Goal: Task Accomplishment & Management: Manage account settings

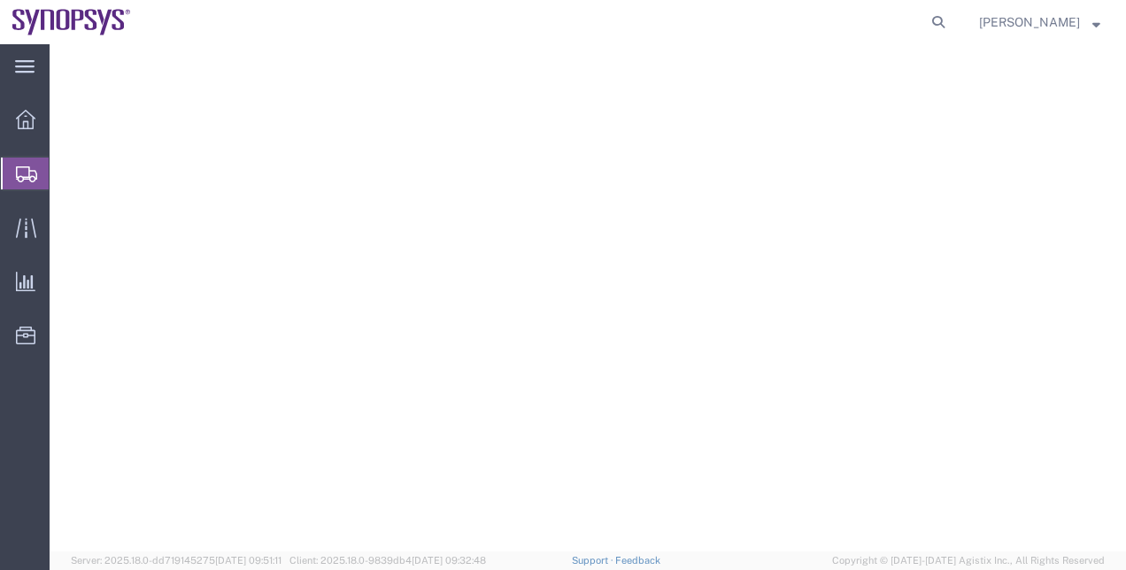
select select
select select "COSTCENTER"
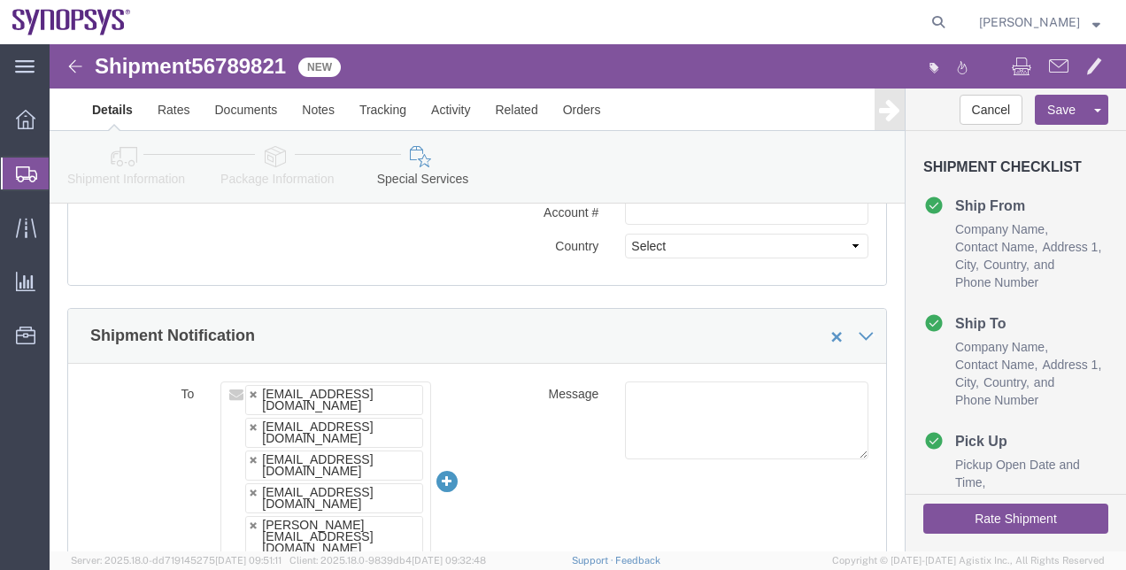
scroll to position [100, 0]
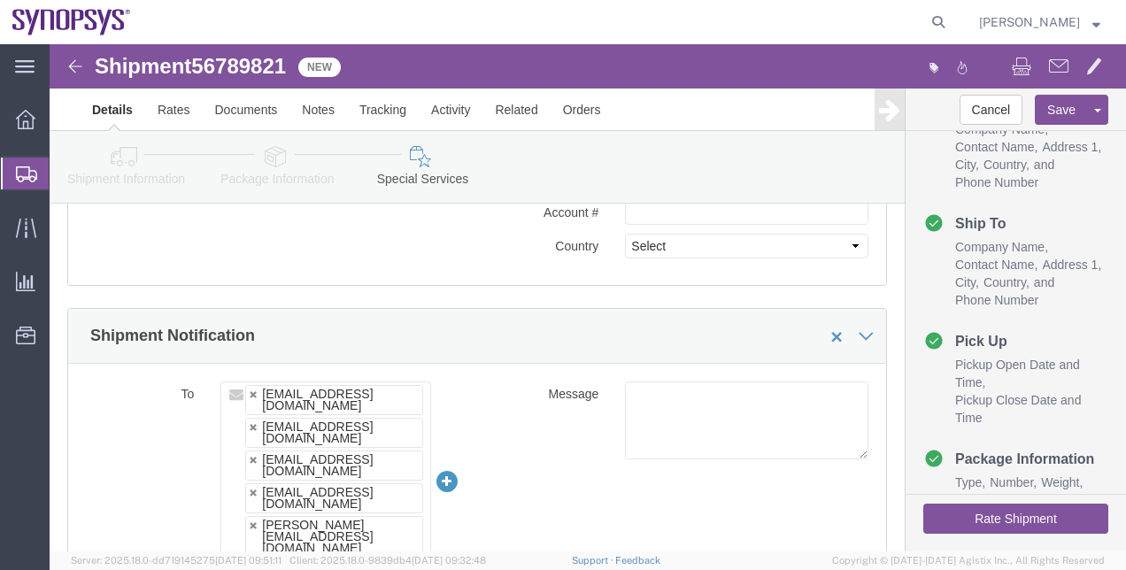
click at [0, 0] on span "Shipment Manager" at bounding box center [0, 0] width 0 height 0
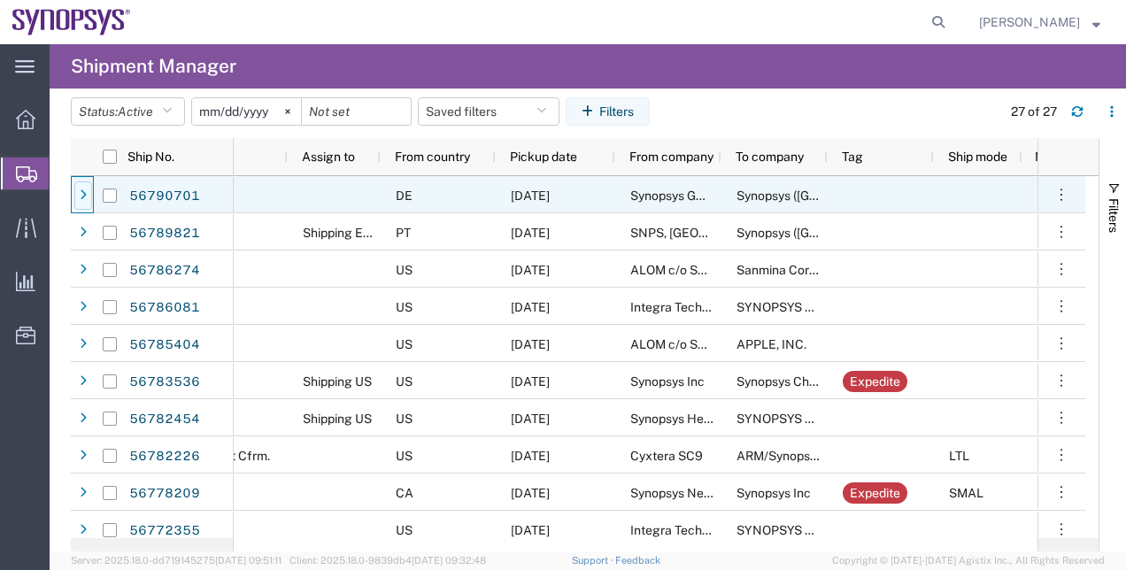
click at [85, 193] on icon at bounding box center [83, 195] width 7 height 12
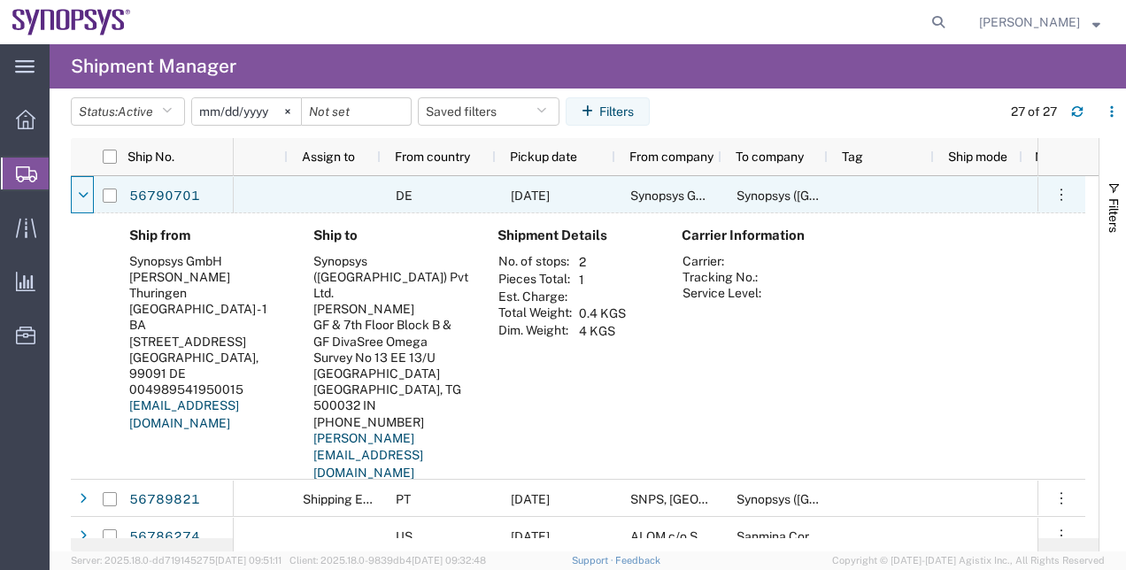
click at [85, 193] on icon at bounding box center [83, 195] width 11 height 12
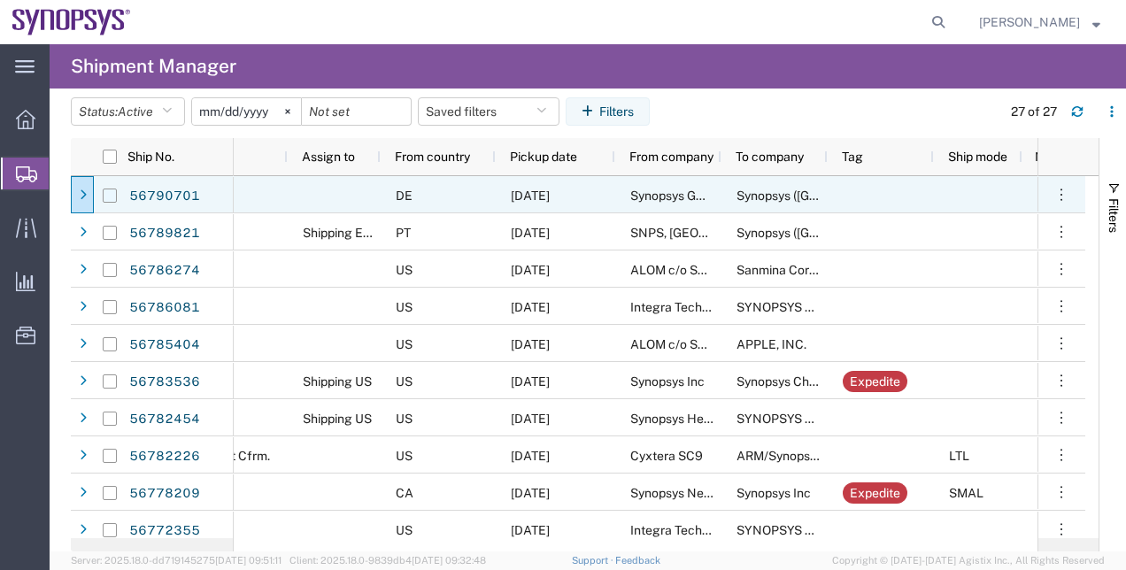
click at [115, 193] on input "Press Space to toggle row selection (unchecked)" at bounding box center [110, 196] width 14 height 14
checkbox input "true"
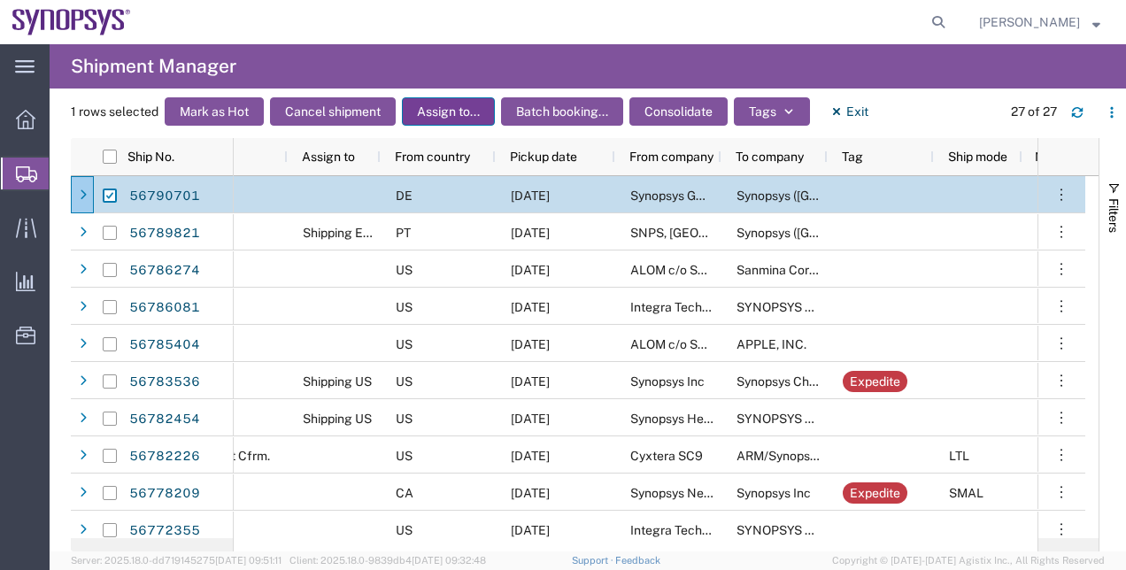
click at [411, 115] on button "Assign to..." at bounding box center [448, 111] width 93 height 28
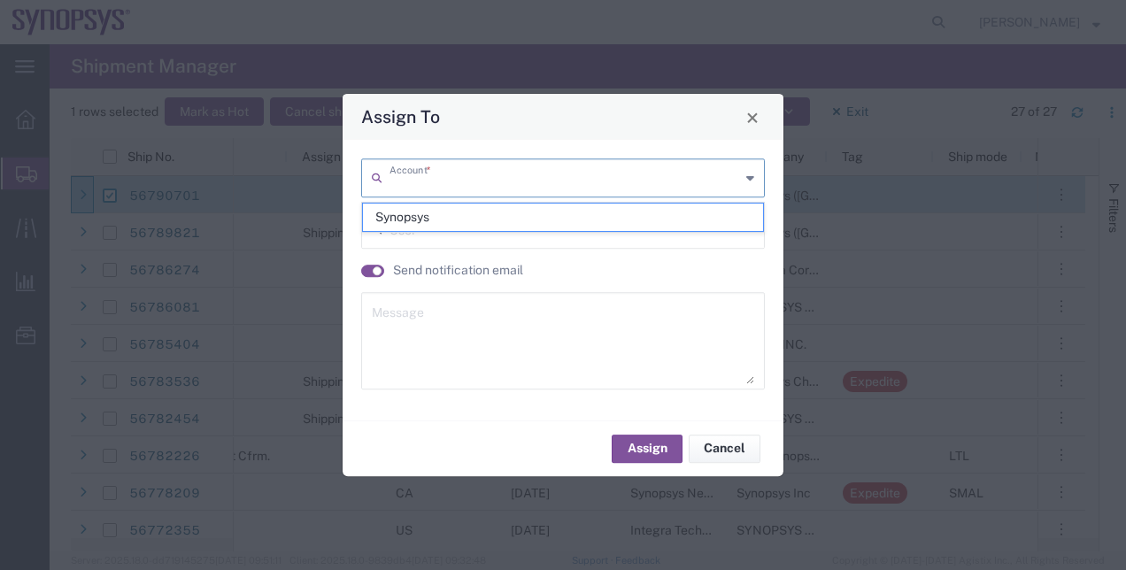
click at [427, 186] on input "text" at bounding box center [565, 176] width 351 height 31
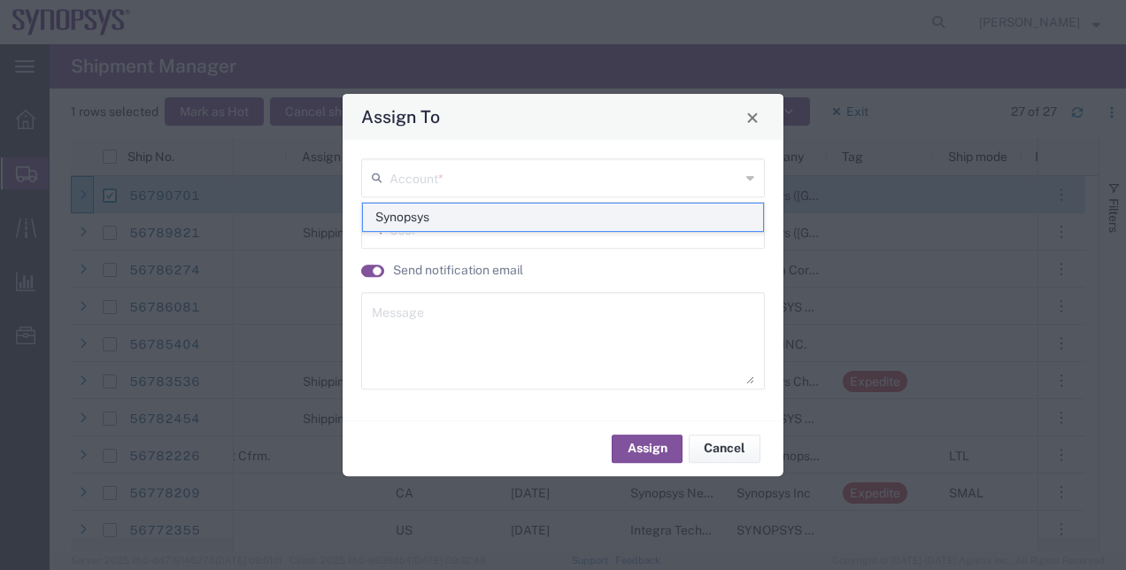
click at [398, 221] on span "Synopsys" at bounding box center [563, 217] width 401 height 27
type input "Synopsys"
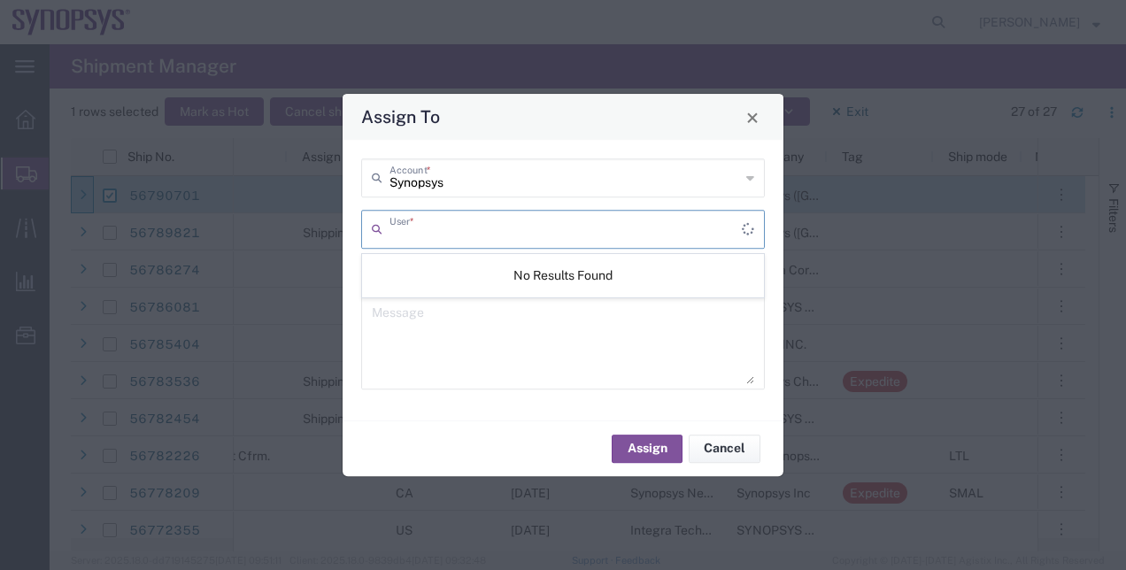
click at [414, 234] on input "text" at bounding box center [566, 228] width 352 height 31
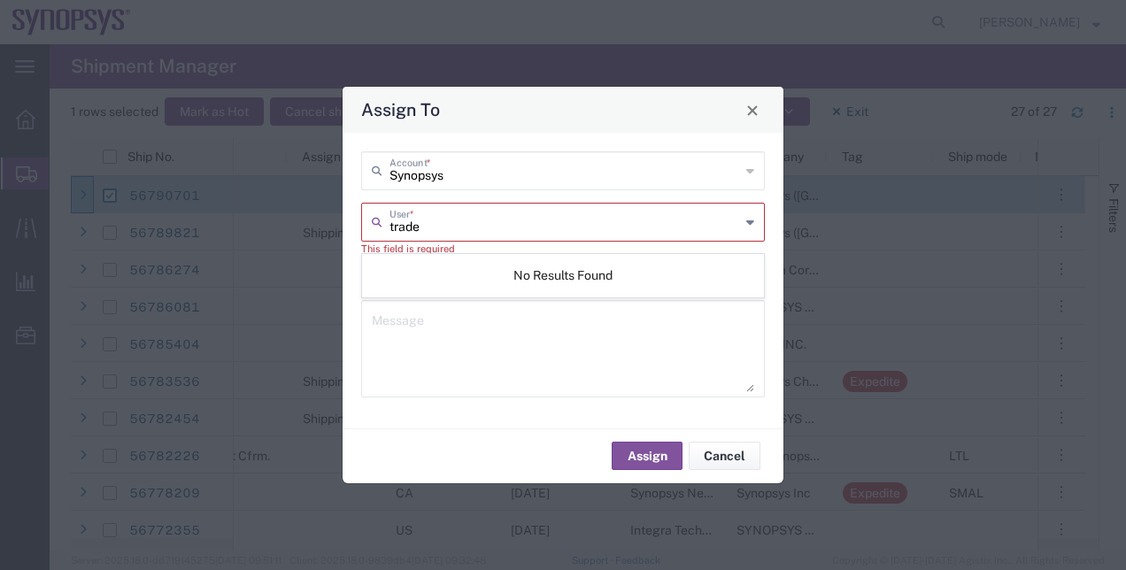
type input "trade"
click at [501, 334] on textarea at bounding box center [563, 348] width 383 height 87
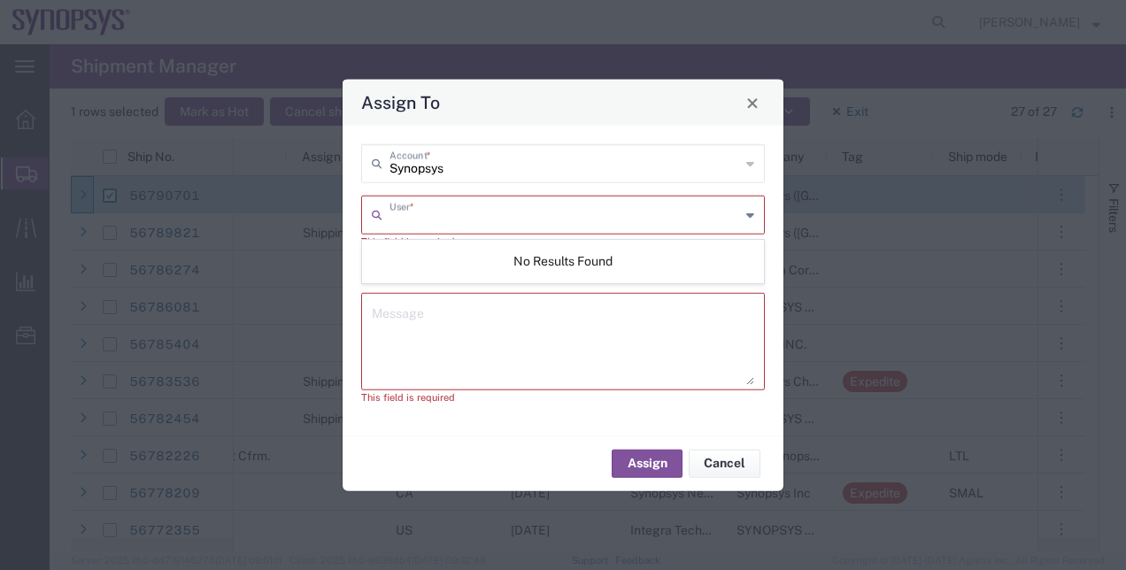
click at [429, 220] on input "text" at bounding box center [565, 213] width 351 height 31
type input "trade"
click at [430, 326] on textarea at bounding box center [563, 341] width 383 height 87
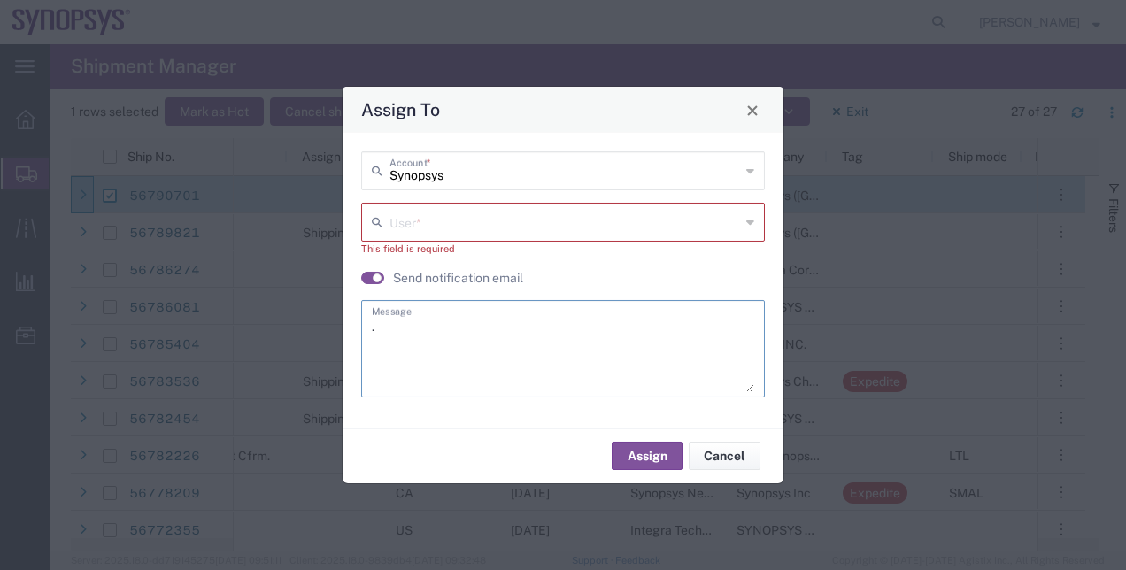
type textarea "."
click at [409, 225] on input "text" at bounding box center [565, 220] width 351 height 31
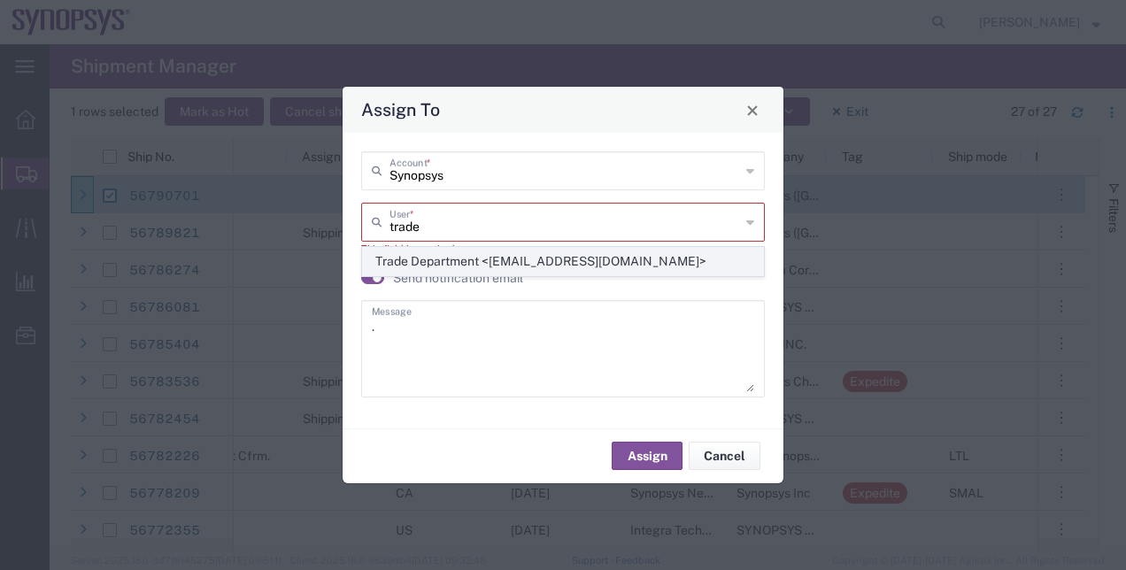
click at [411, 266] on span "Trade Department <trade@synopsys.com>" at bounding box center [563, 261] width 401 height 27
type input "Trade Department <trade@synopsys.com>"
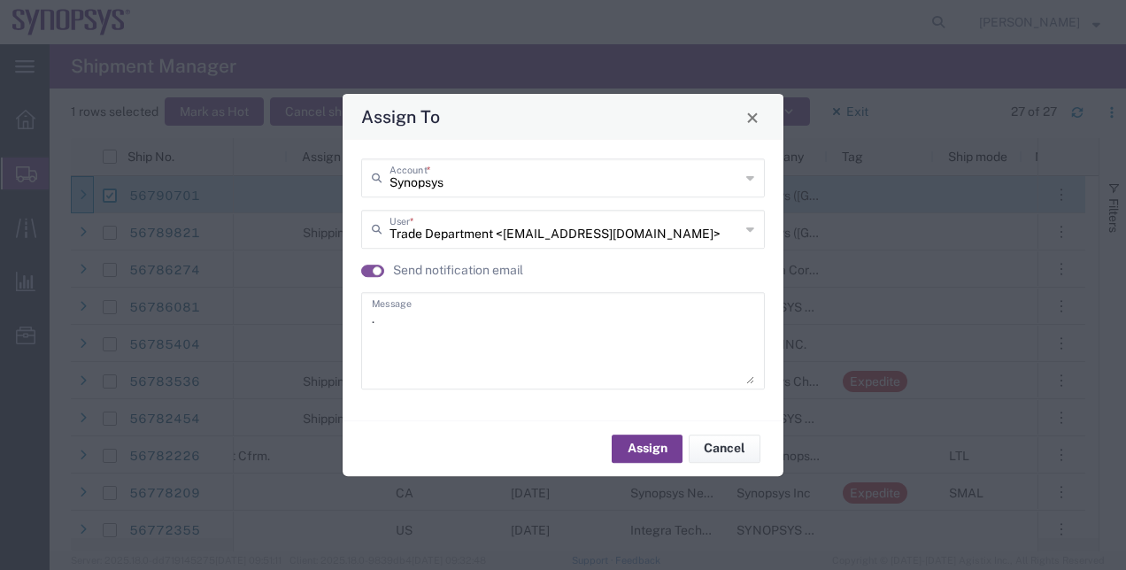
click at [667, 460] on button "Assign" at bounding box center [647, 449] width 71 height 28
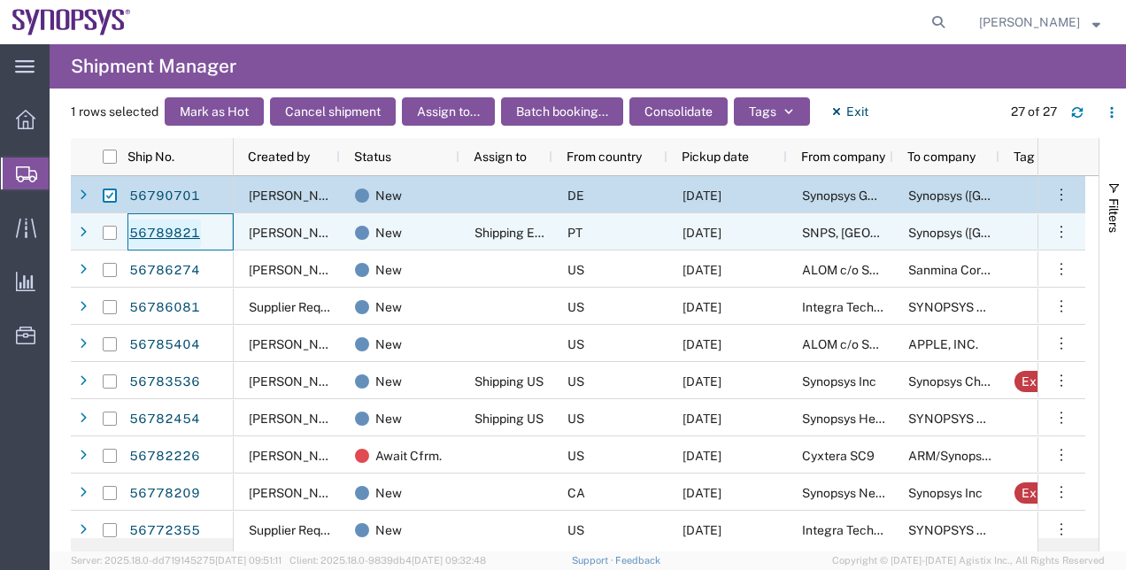
click at [193, 237] on link "56789821" at bounding box center [164, 234] width 73 height 28
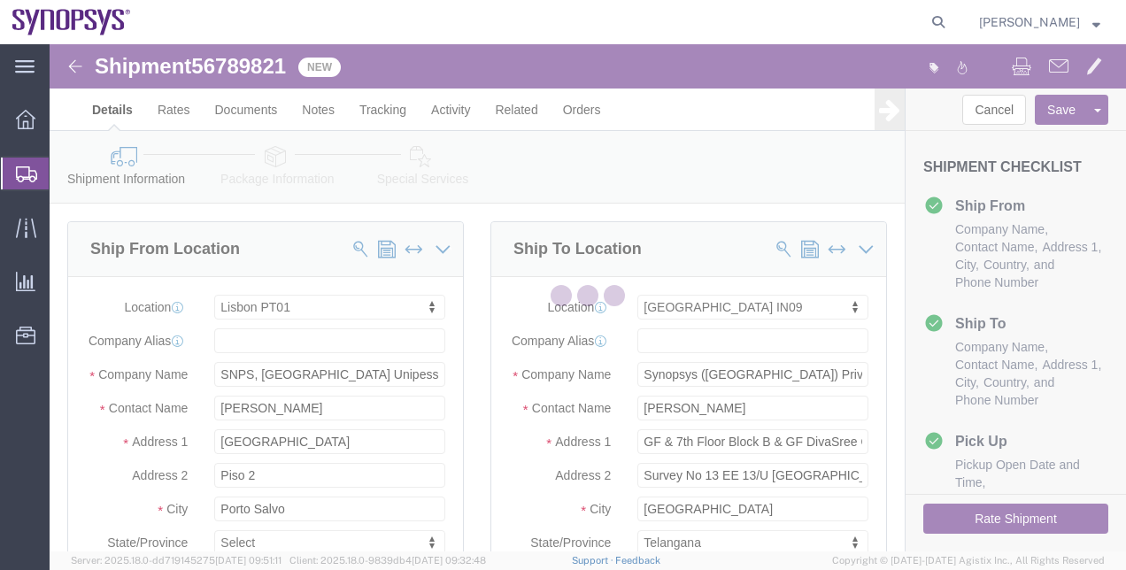
select select "63152"
select select "63126"
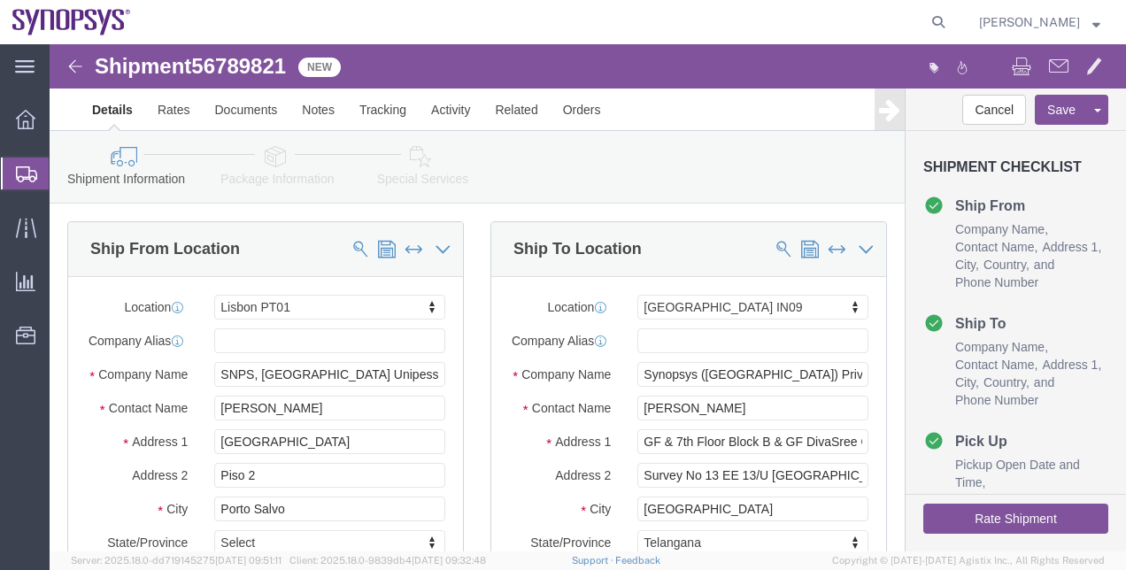
click link "Special Services"
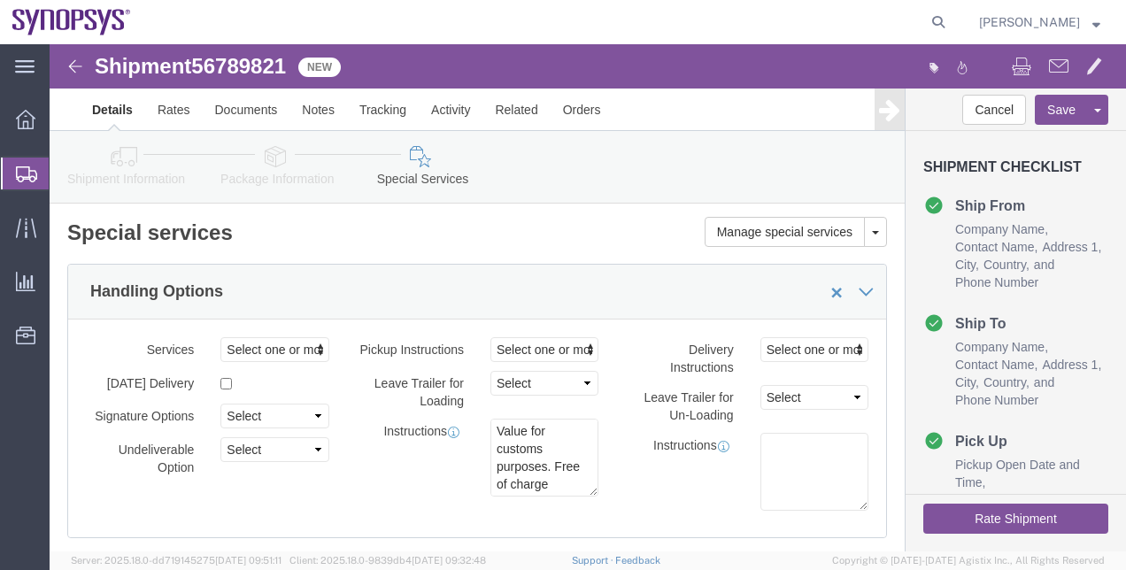
click div "Shipment Information Package Information Special Services"
click div "Handling Options"
select select "VEHICLE_AIR_RIDE_TRUCK_FLAG"
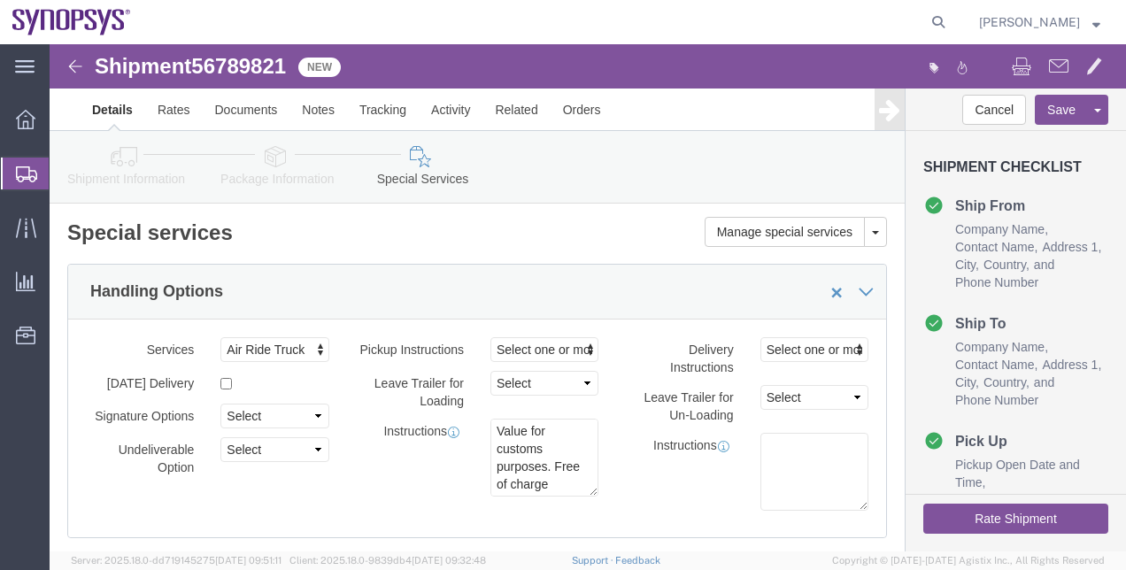
scroll to position [0, 1]
click span "Air Ride Truck"
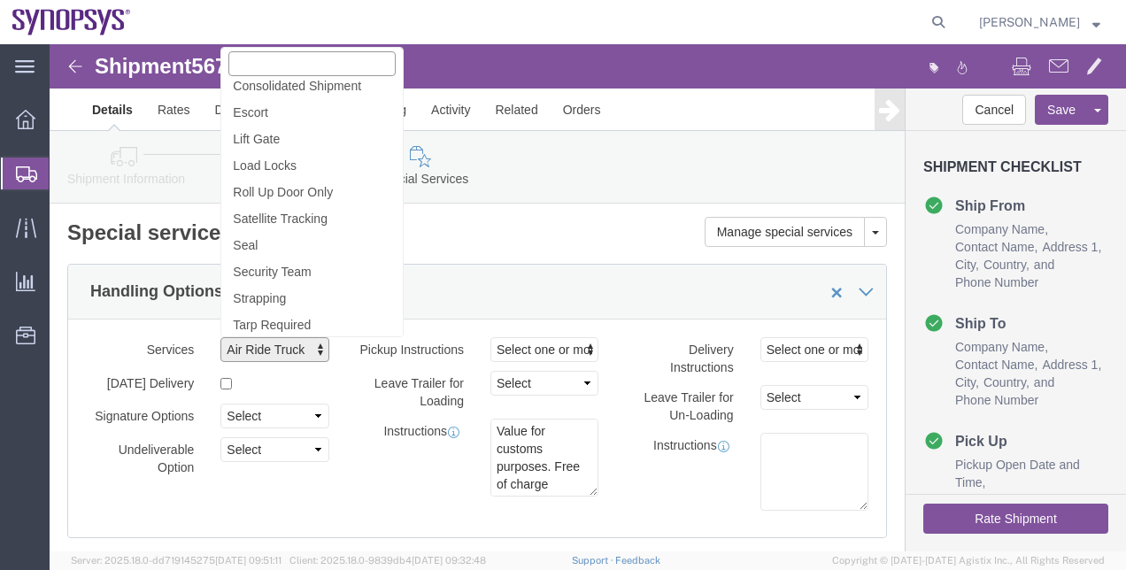
scroll to position [0, 0]
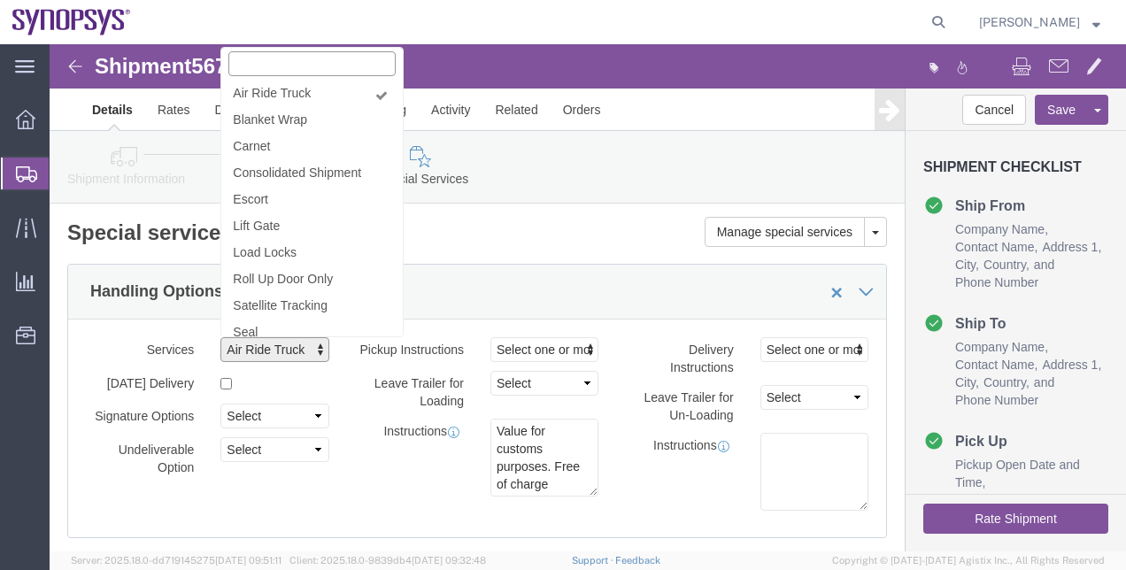
click input "text"
click div "Manage special services Handling Options Hold at Location Return Info Service O…"
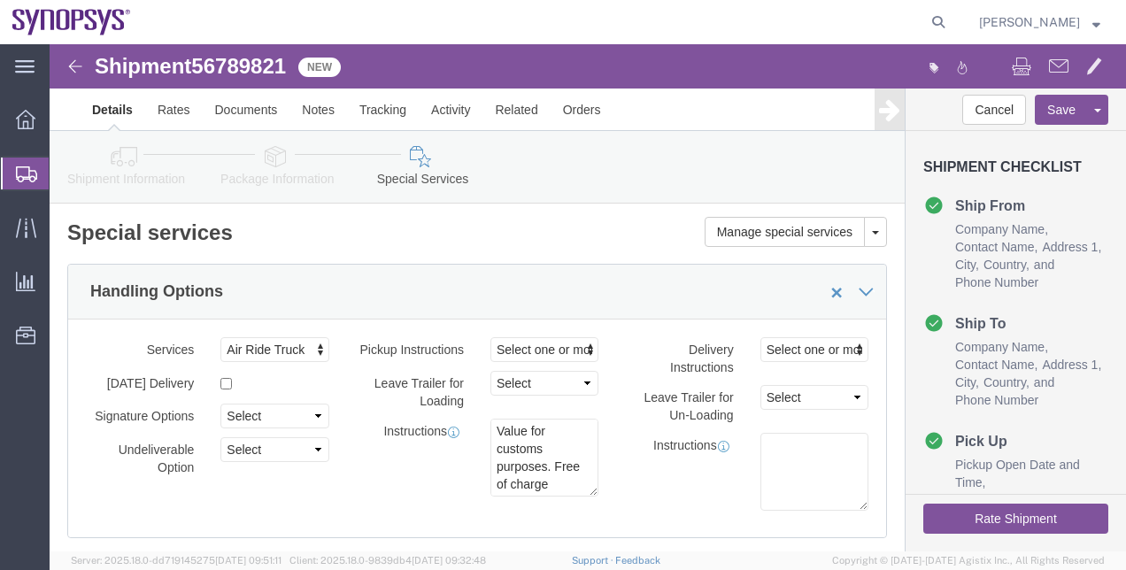
click div "Instructions Value for customs purposes. Free of charge shipment"
click span "Air Ride Truck"
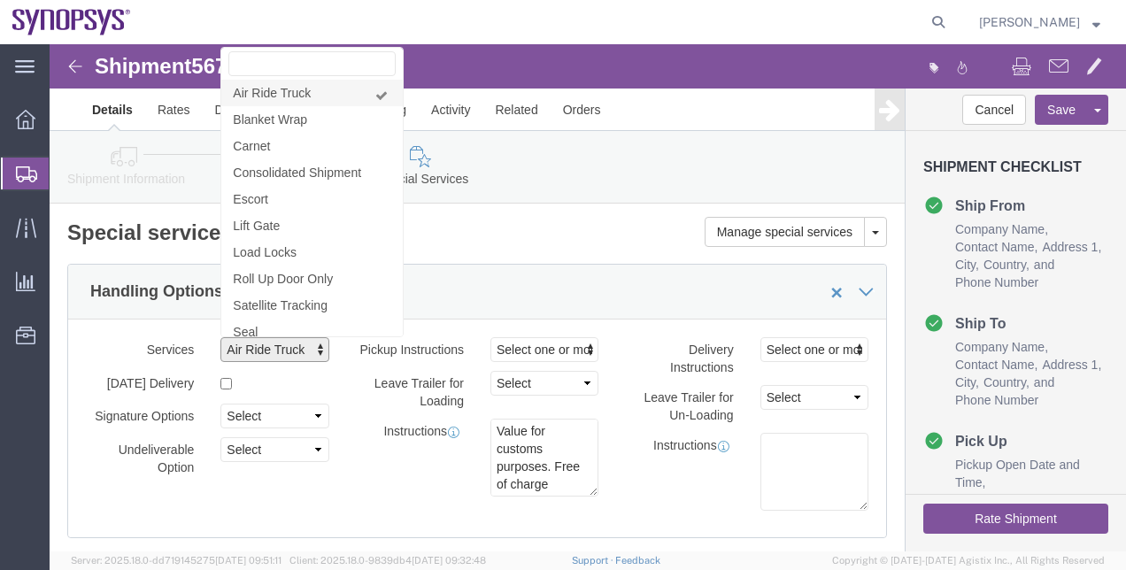
click link "Air Ride Truck"
select select
click h2 "Special services"
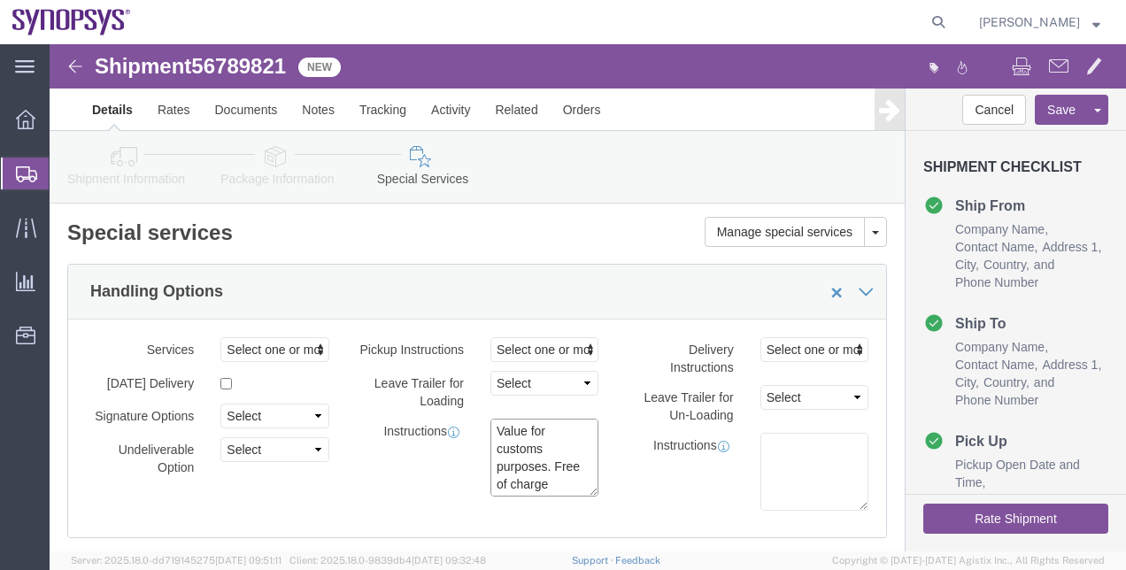
click div "Services Select one or more Air Ride Truck Blanket Wrap Carnet Consolidated Shi…"
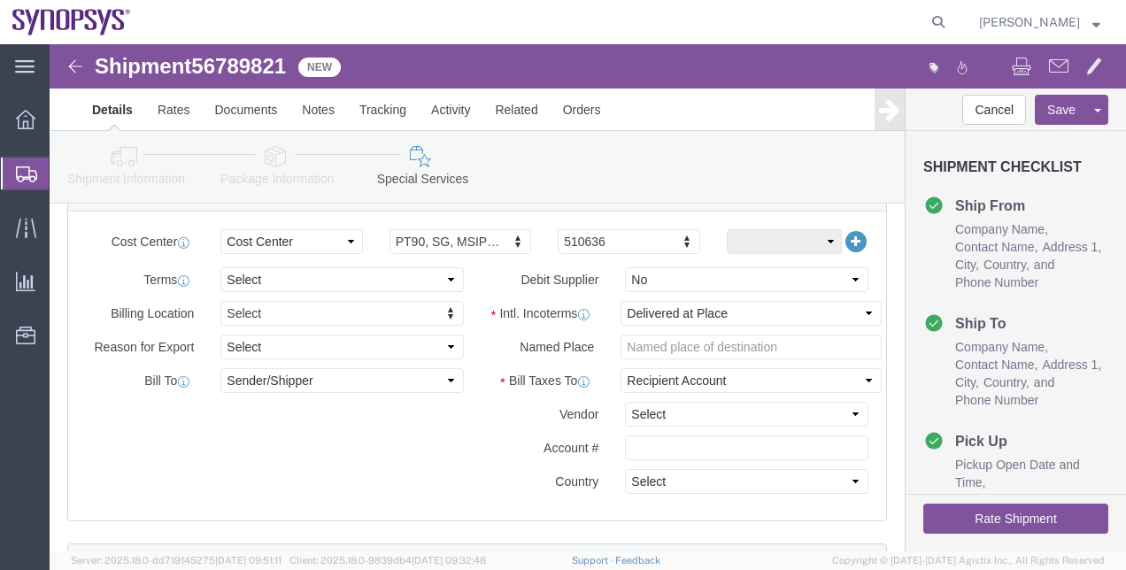
scroll to position [867, 0]
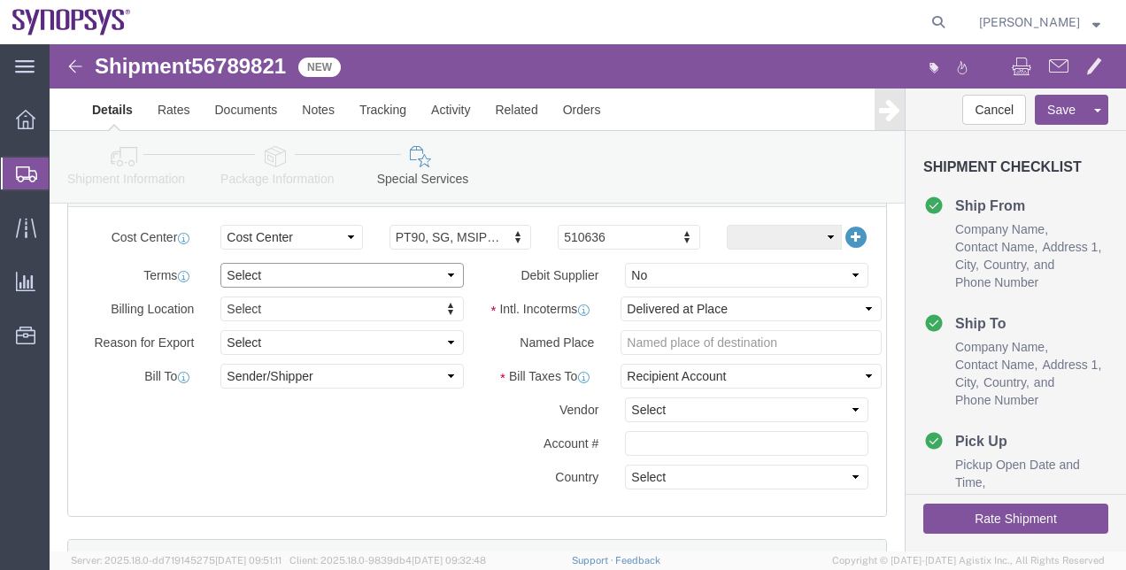
click select "Select Free of Charge Free of Cost NET 30 NET 45 NET 60 See Comment"
select select "FREE_OF_CHARGE"
click select "Select Free of Charge Free of Cost NET 30 NET 45 NET 60 See Comment"
click div "Billing Location Select Select My Profile Location Aachen DE04 Agrate Brianza I…"
click link "Documents"
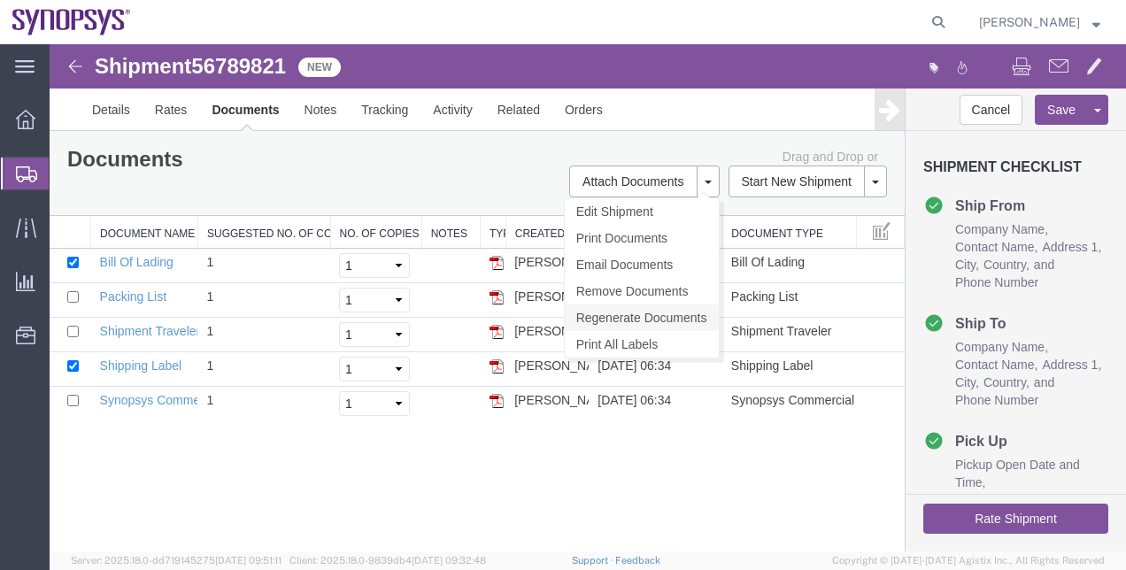
click at [669, 305] on link "Regenerate Documents" at bounding box center [642, 318] width 154 height 27
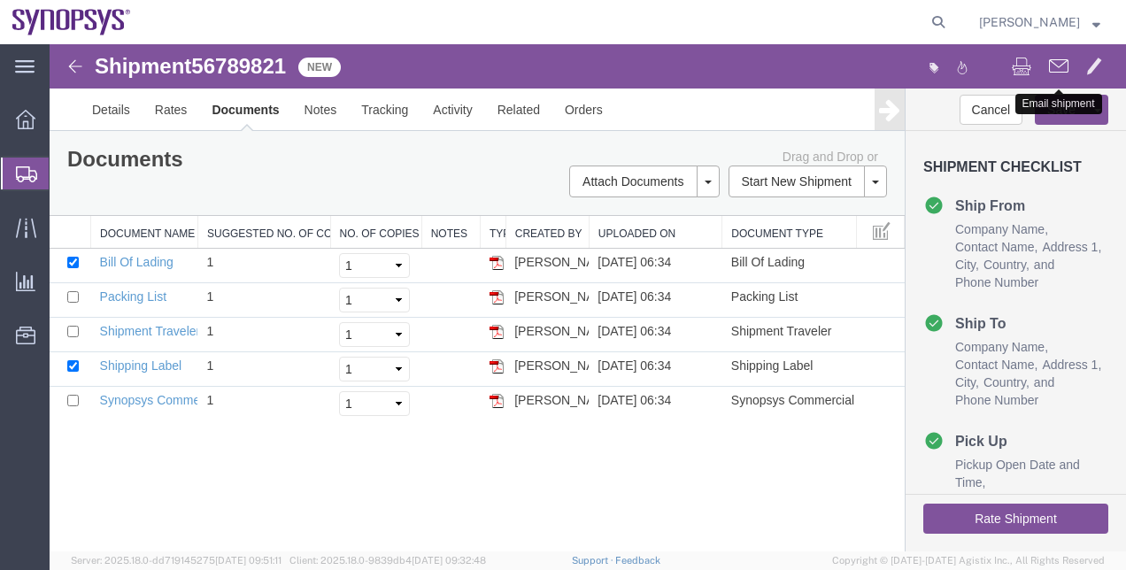
click at [1052, 64] on span at bounding box center [1058, 65] width 19 height 21
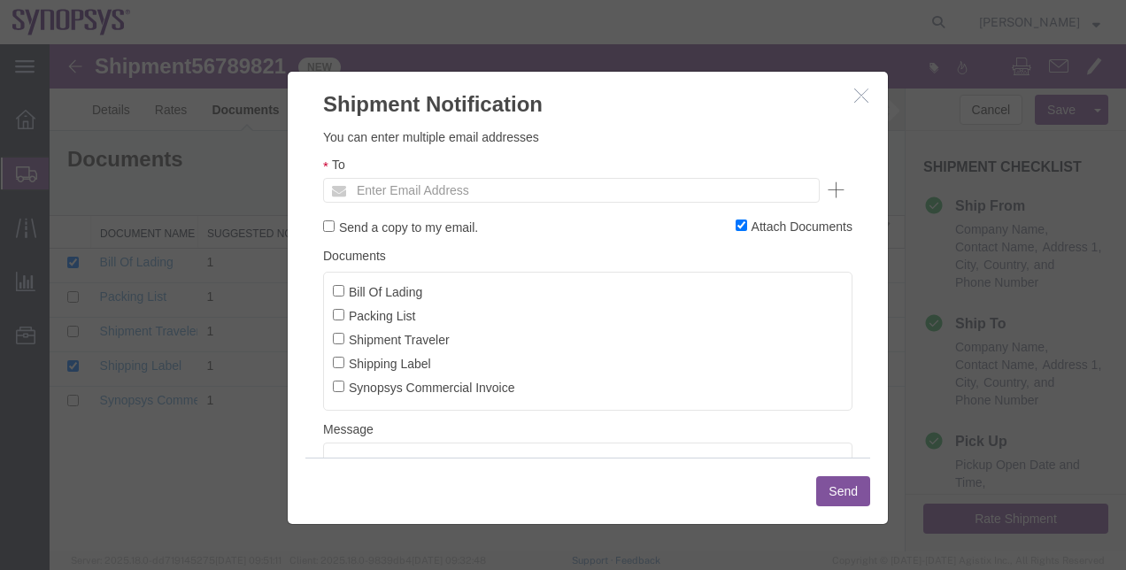
click at [351, 393] on label "Synopsys Commercial Invoice" at bounding box center [424, 386] width 182 height 19
click at [344, 392] on input "Synopsys Commercial Invoice" at bounding box center [339, 387] width 12 height 12
checkbox input "true"
click at [338, 309] on input "Packing List" at bounding box center [339, 315] width 12 height 12
checkbox input "true"
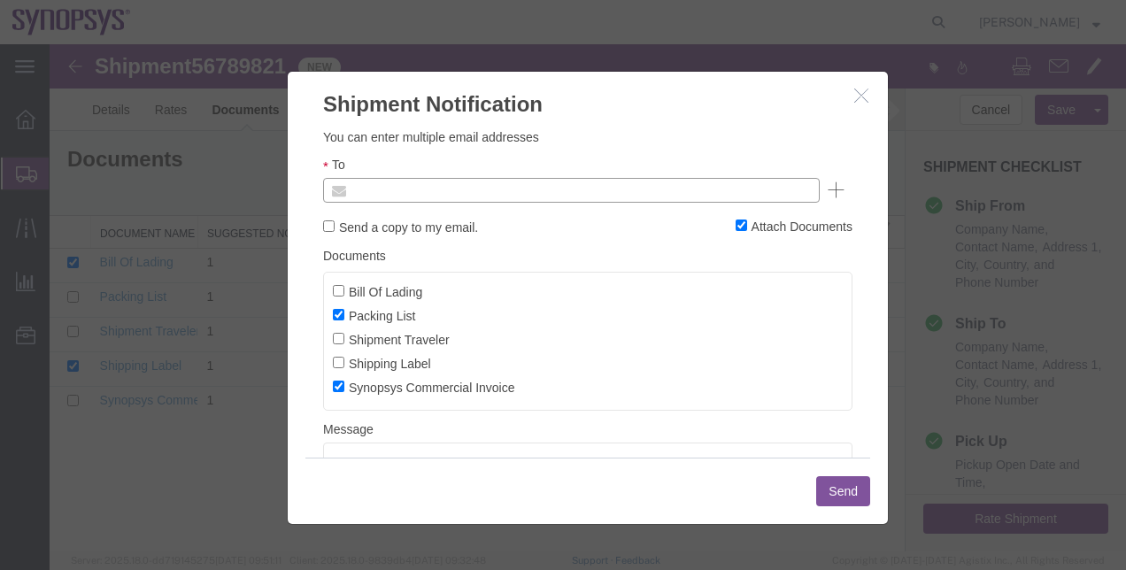
click at [414, 201] on input "text" at bounding box center [451, 190] width 207 height 23
type input "e"
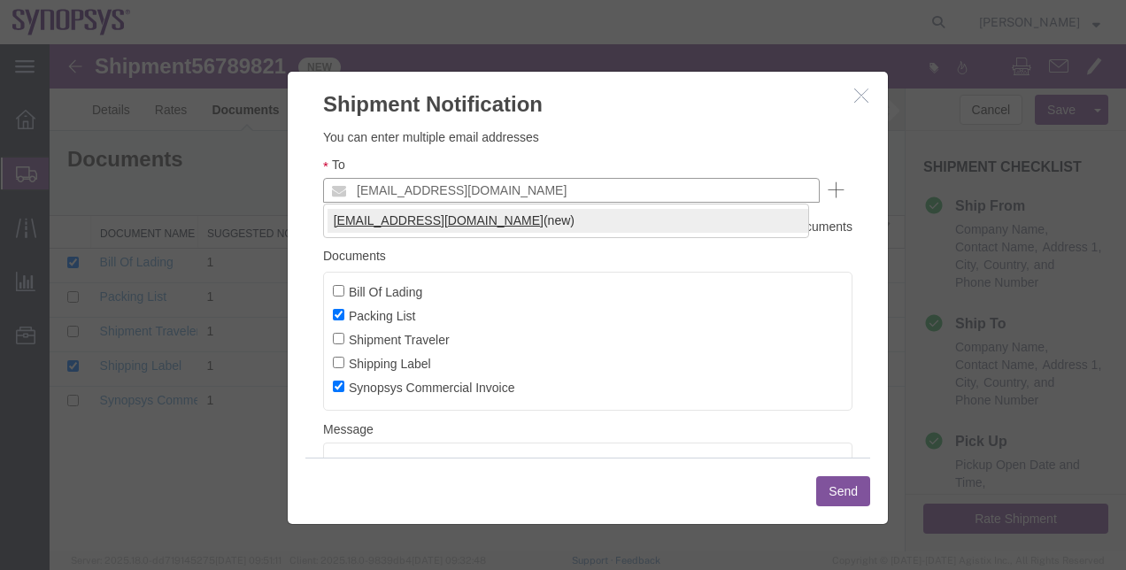
type input "rvarela@synopsys.com"
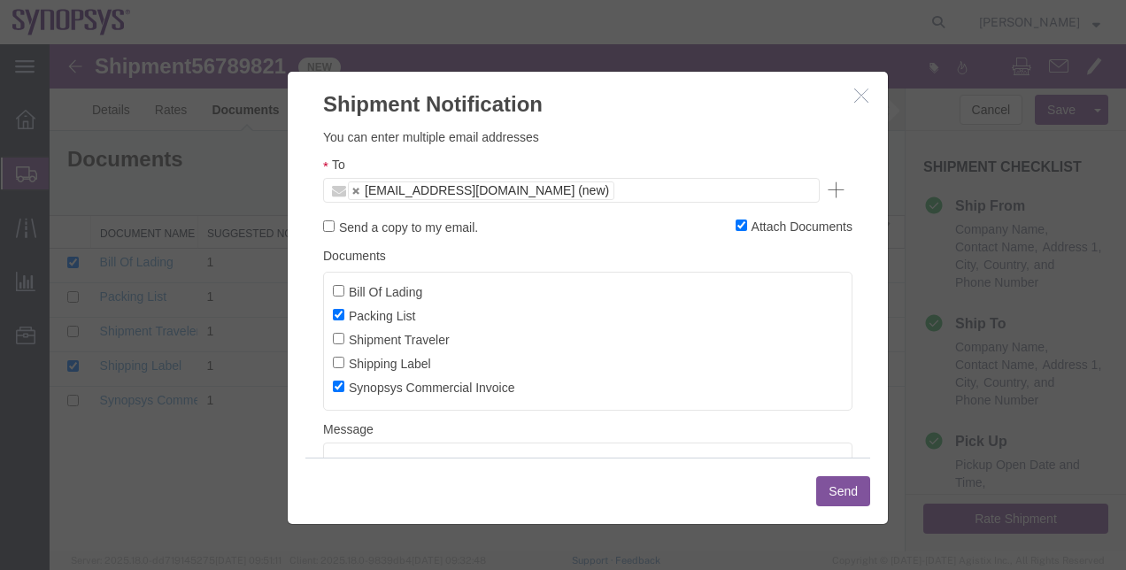
click at [852, 502] on button "Send" at bounding box center [843, 491] width 54 height 30
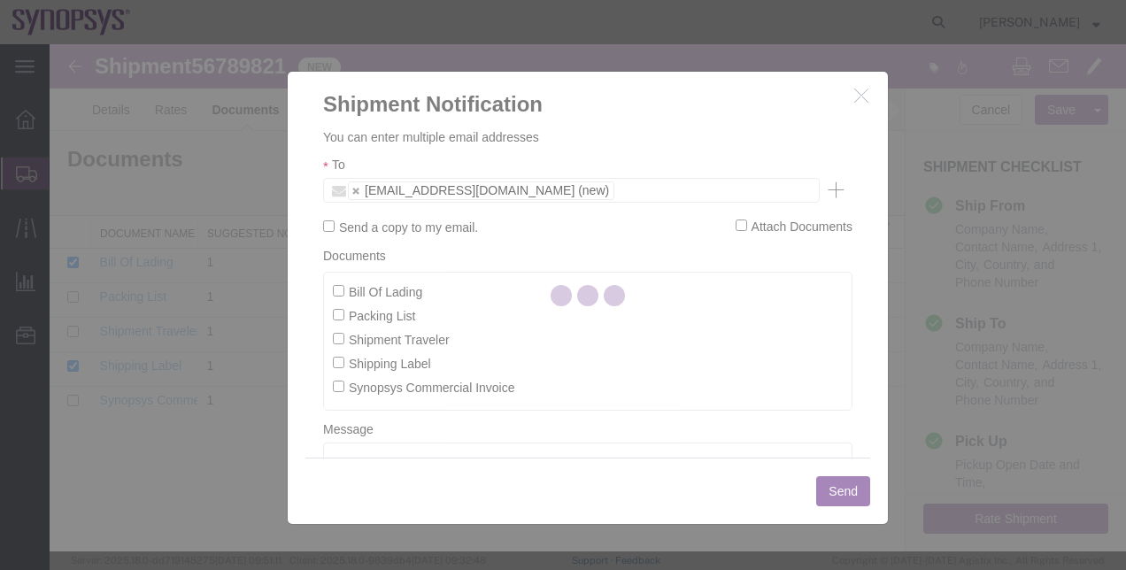
checkbox input "false"
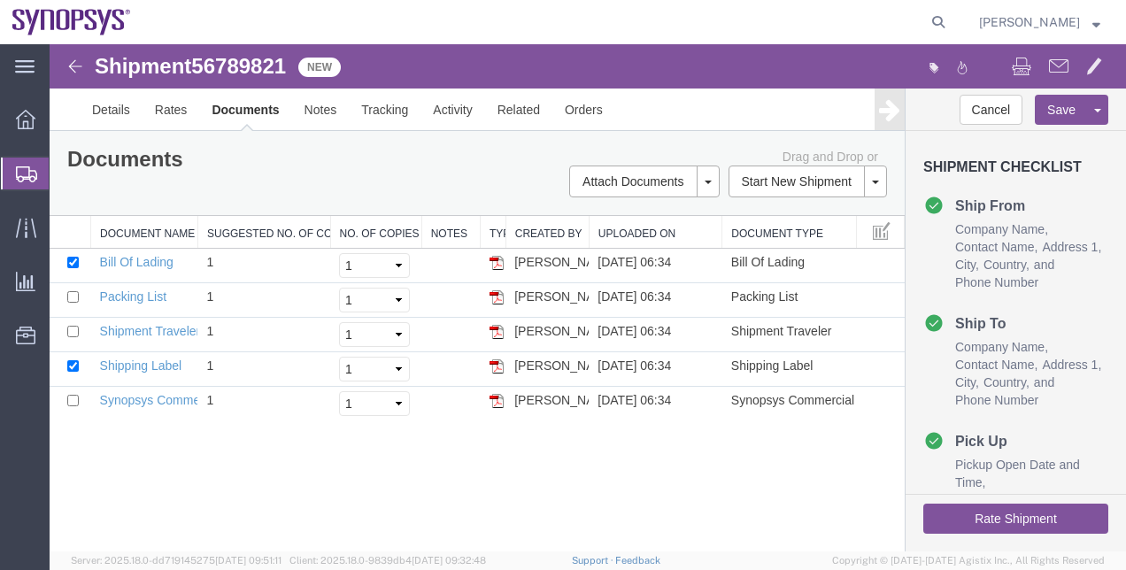
click at [0, 0] on span "Shipment Manager" at bounding box center [0, 0] width 0 height 0
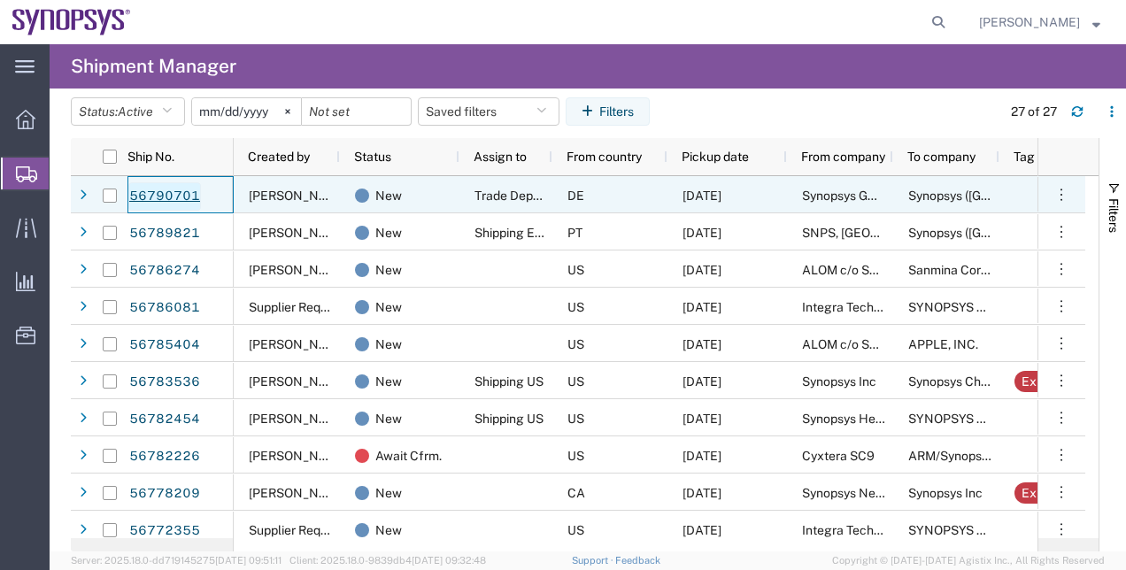
click at [179, 202] on link "56790701" at bounding box center [164, 196] width 73 height 28
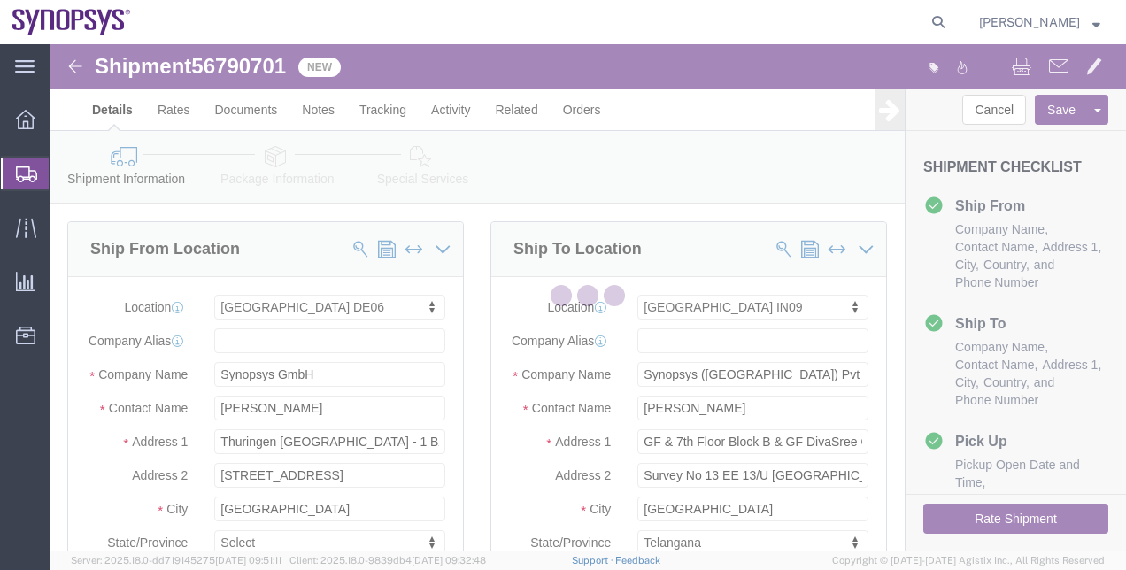
select select "63098"
select select "63126"
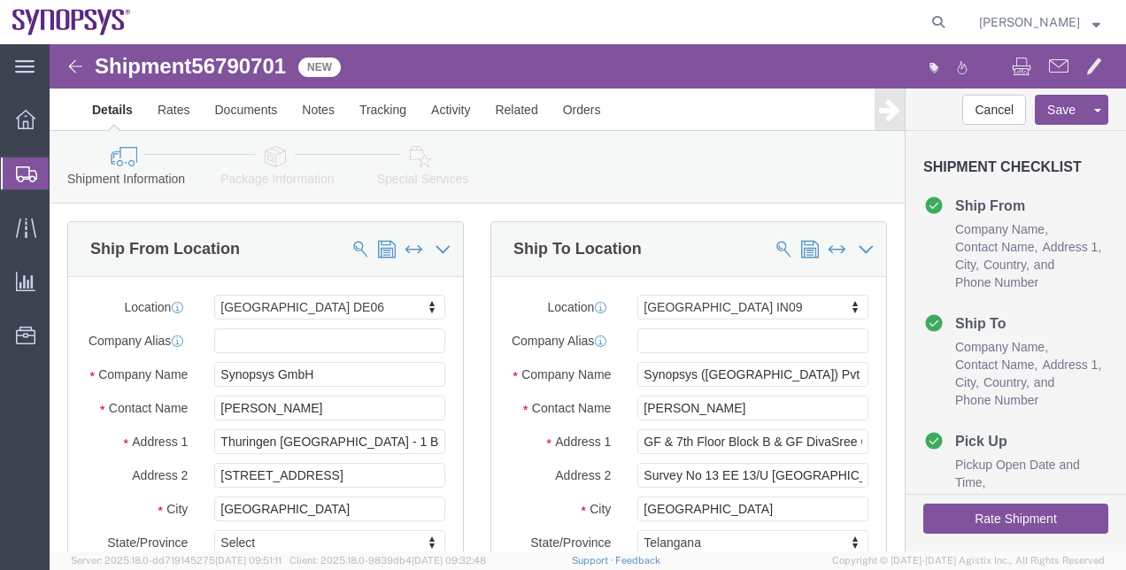
click div "Shipment Information Package Information Special Services"
click icon
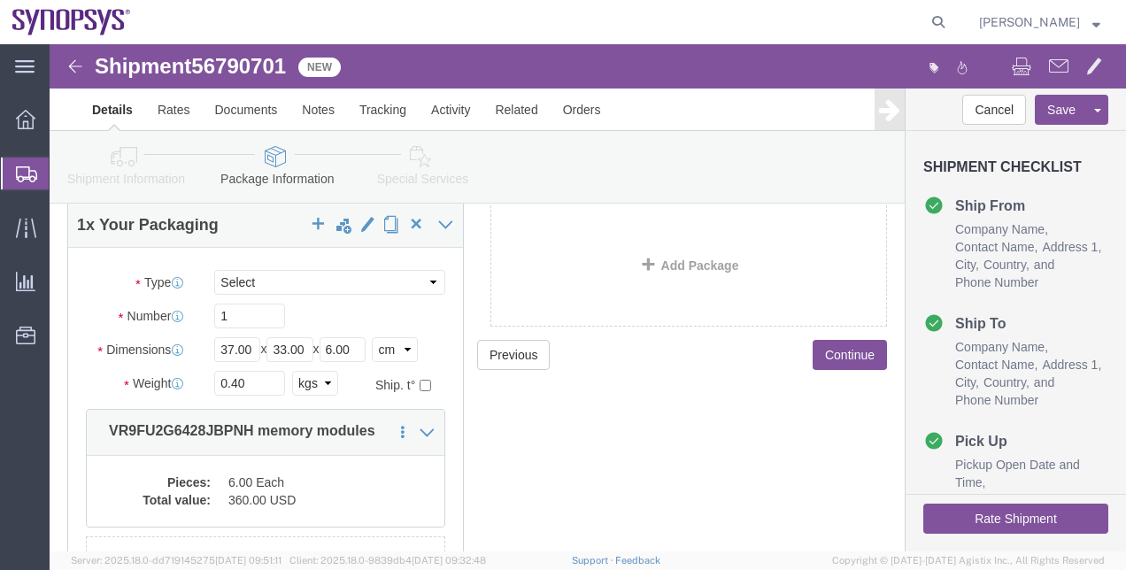
scroll to position [112, 0]
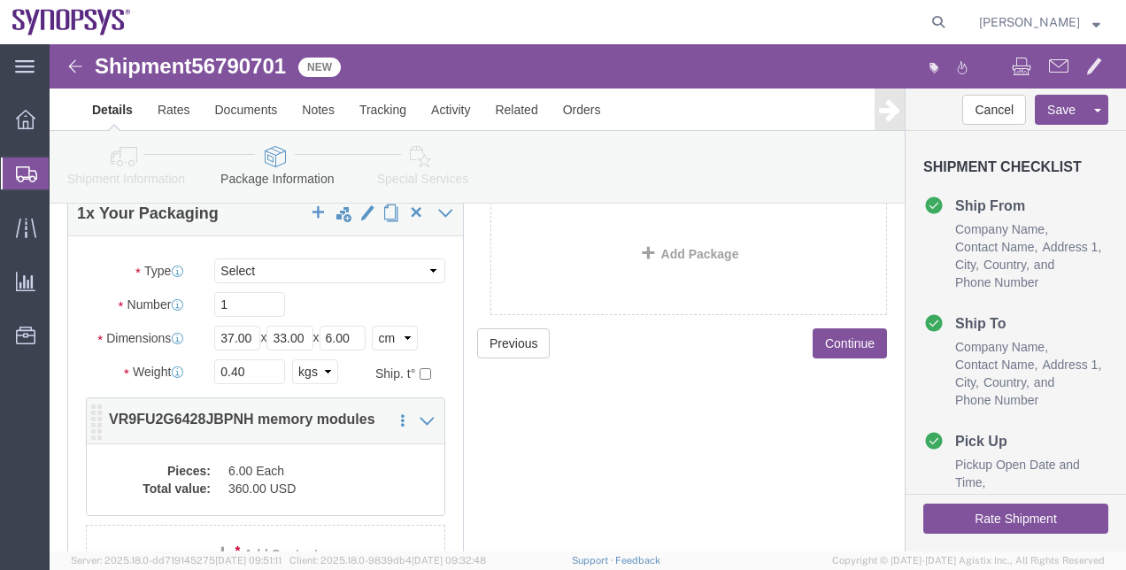
click dd "360.00 USD"
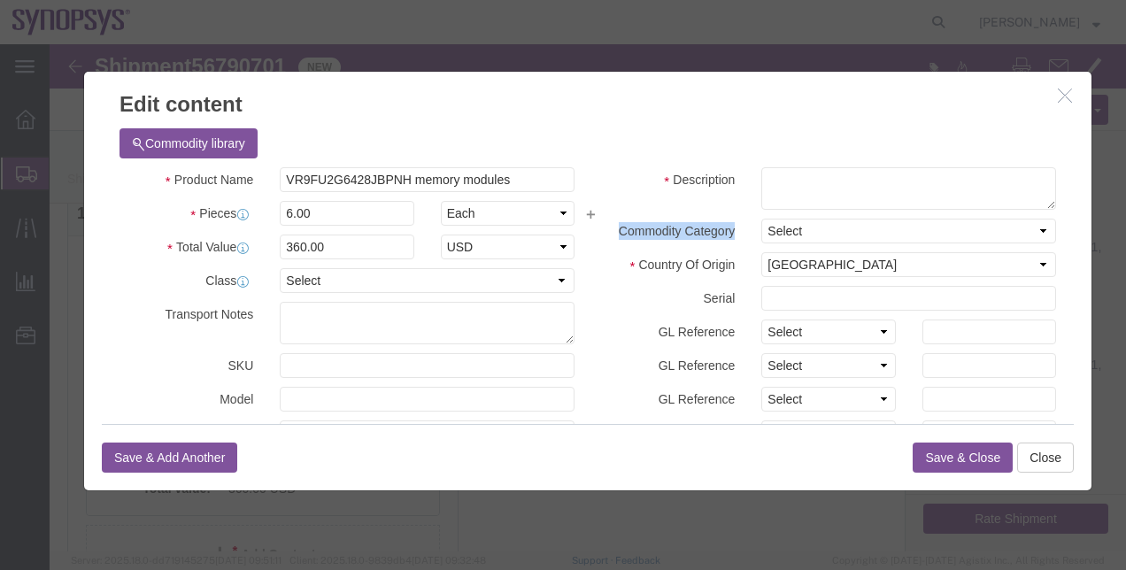
drag, startPoint x: 1025, startPoint y: 143, endPoint x: 1037, endPoint y: 174, distance: 33.9
click div "Edit content Commodity library Product Name VR9FU2G6428JBPNH memory modules Pie…"
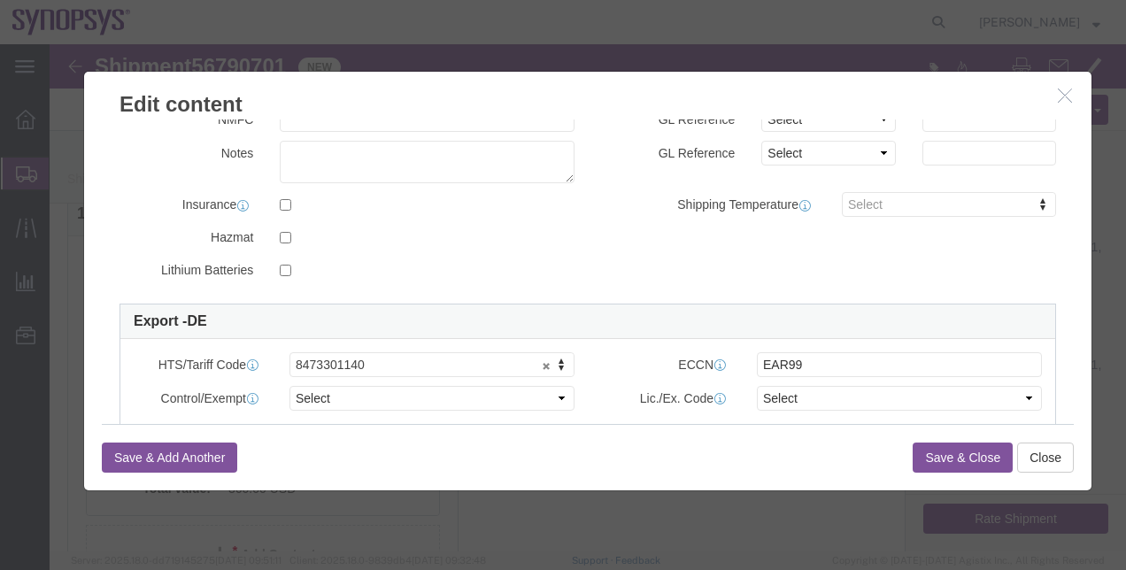
scroll to position [317, 0]
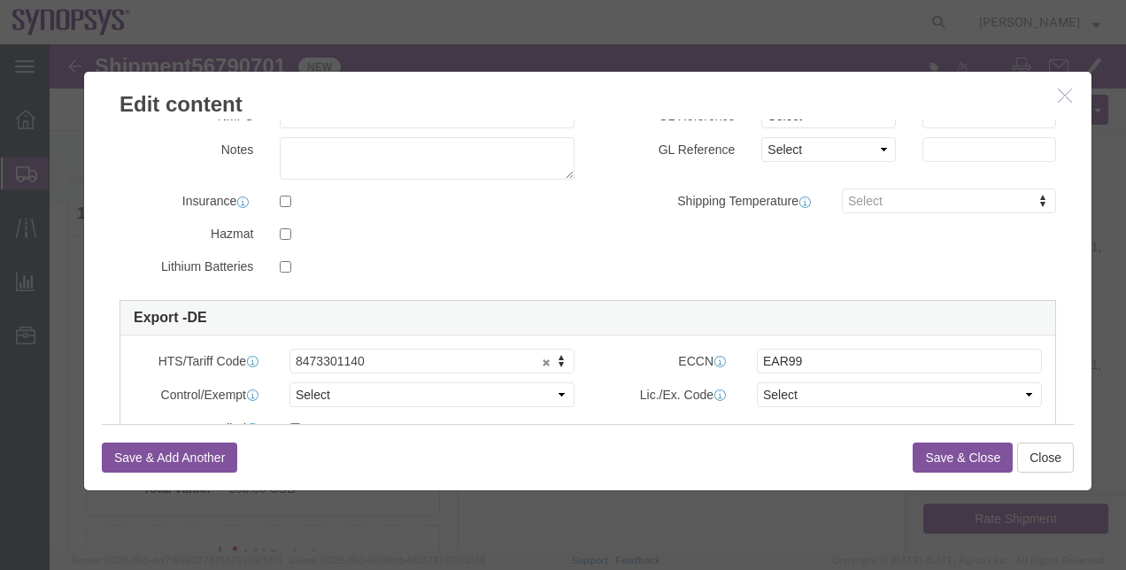
click button "button"
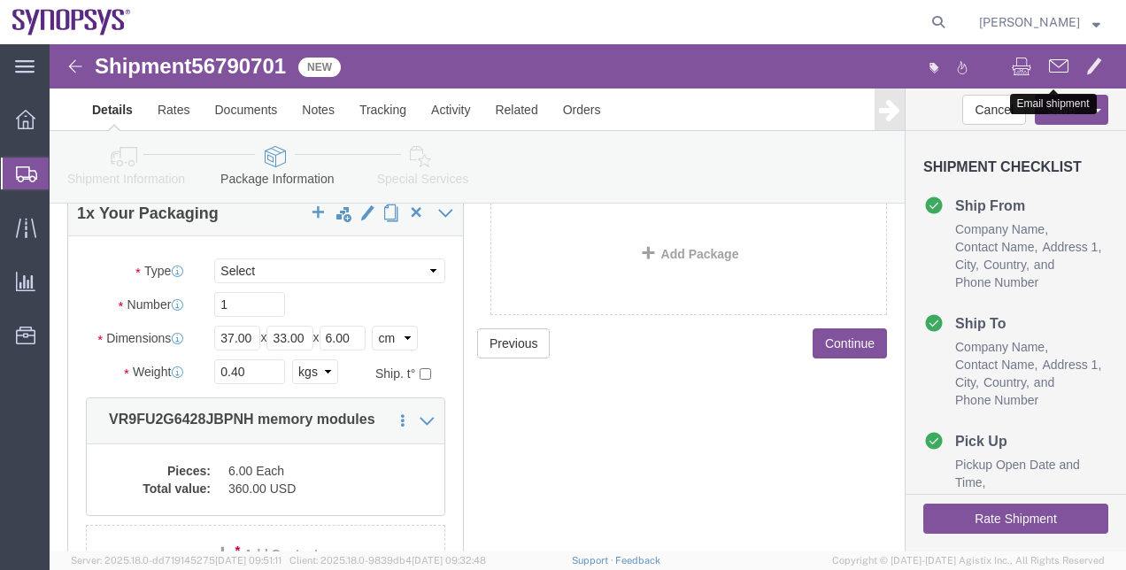
click span
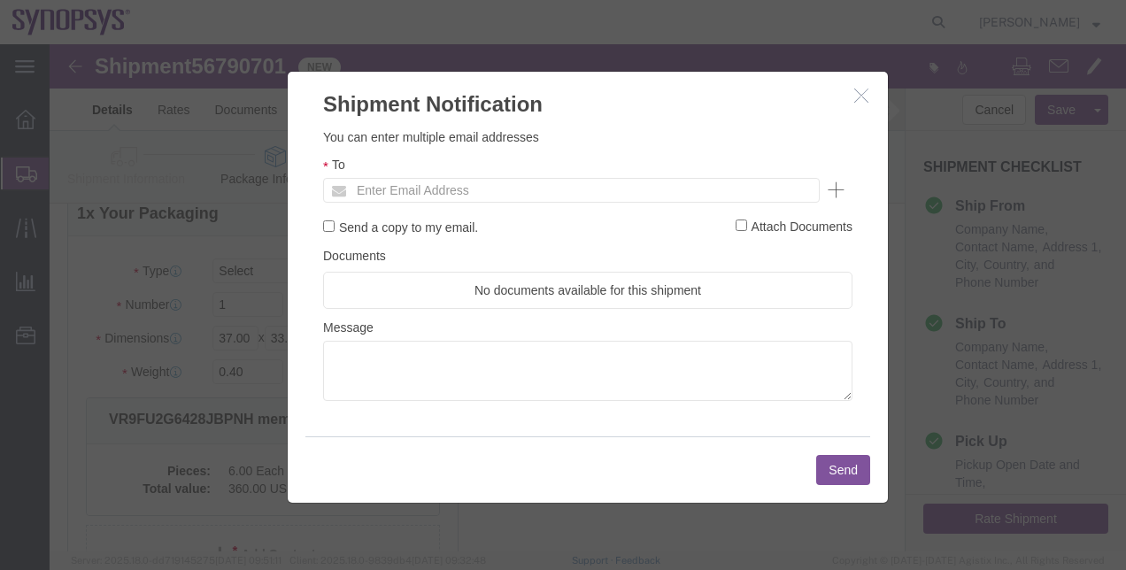
click ul "Enter Email Address"
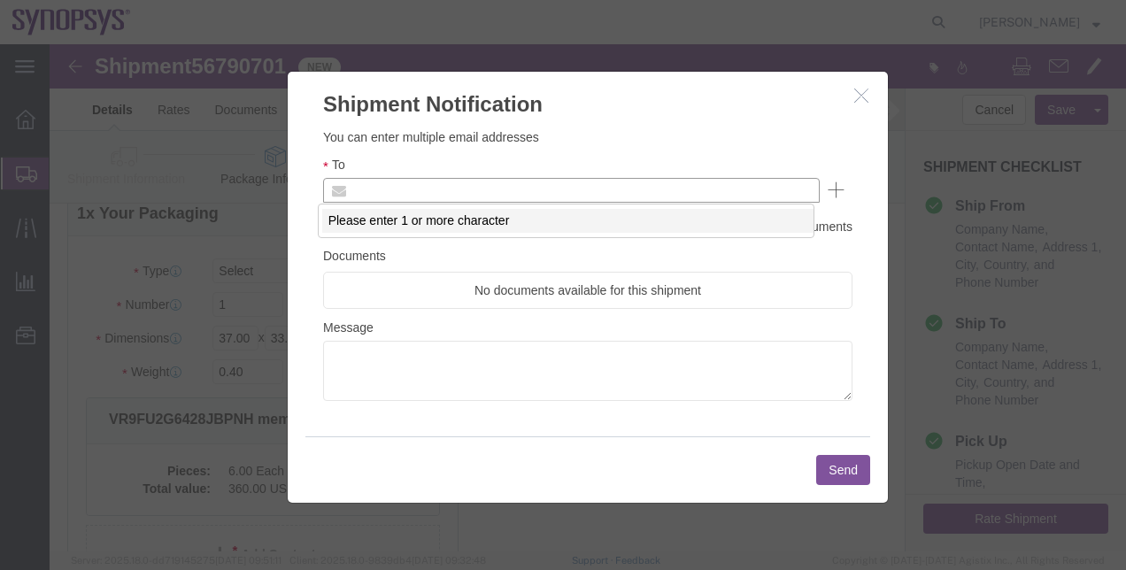
type input "v"
type input "rvarela@synopsys.com"
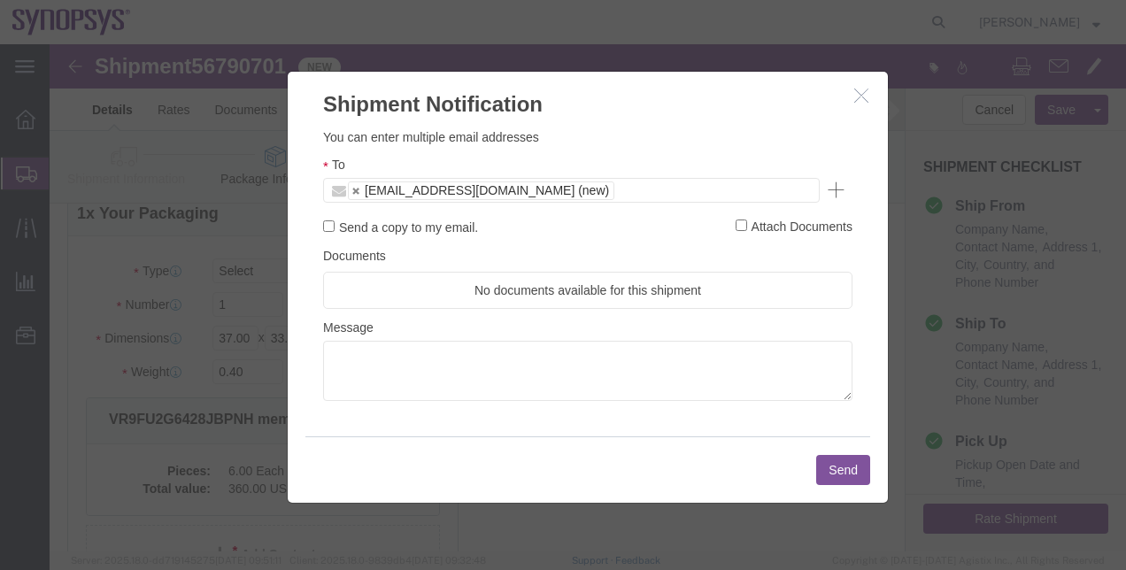
click button "Send"
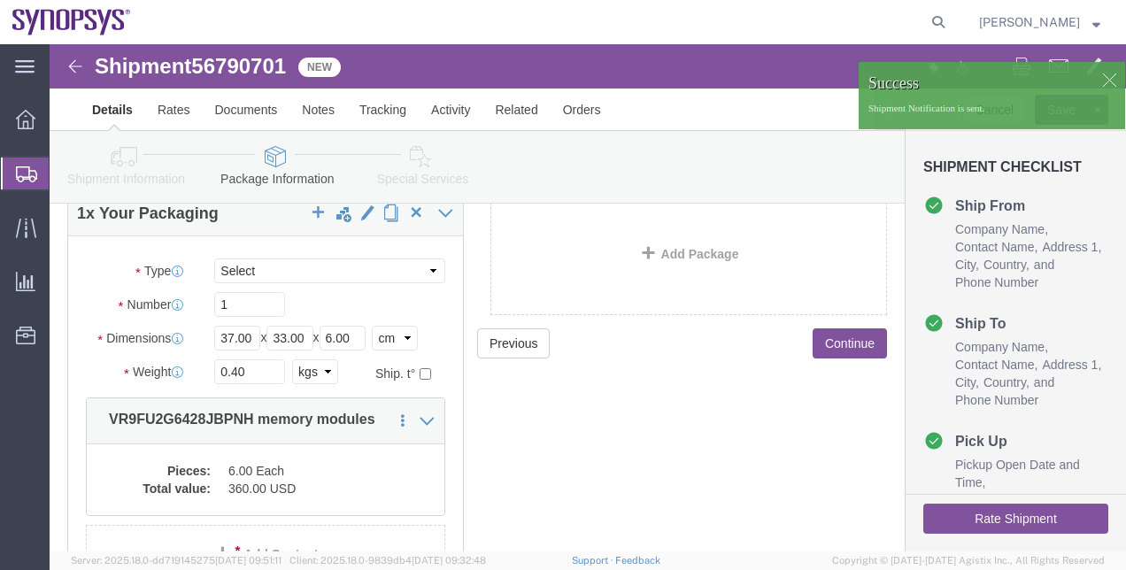
click div
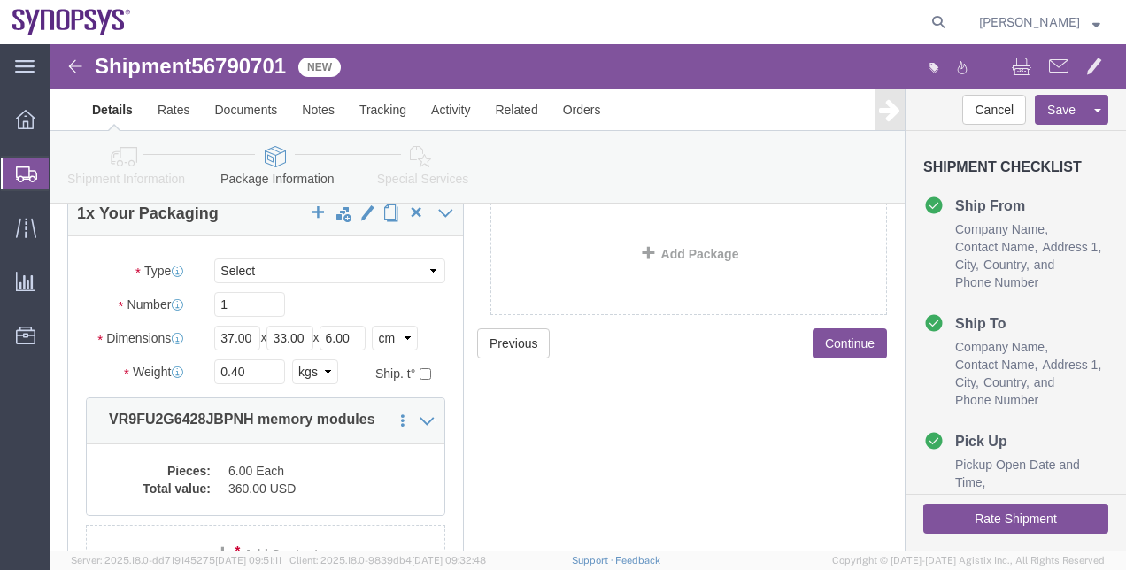
click icon "button"
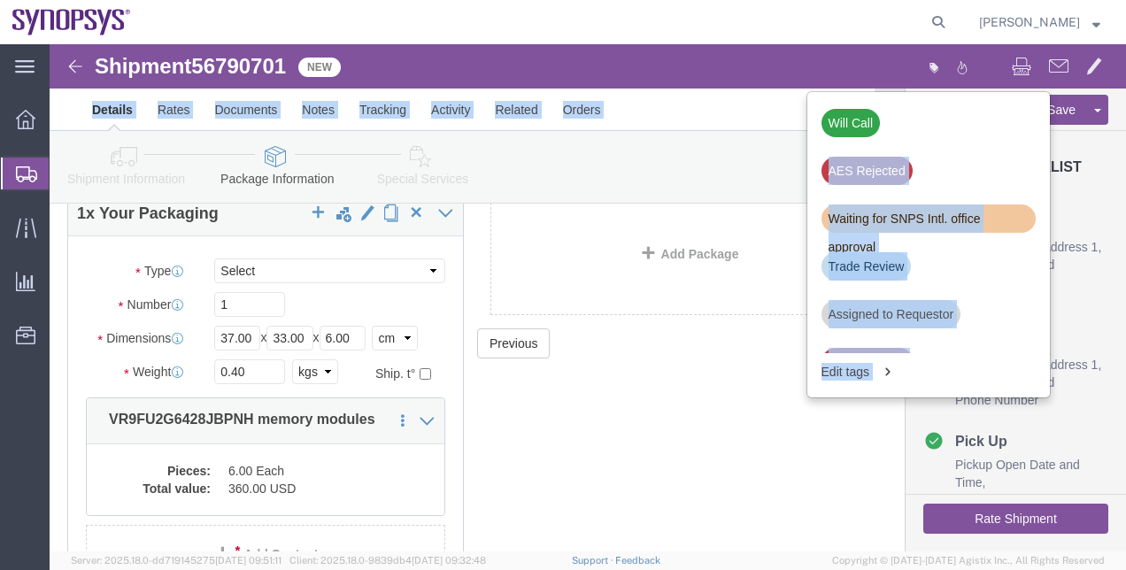
click div "Shipment 56790701 New Will Call AES Rejected Waiting for SNPS Intl. office appr…"
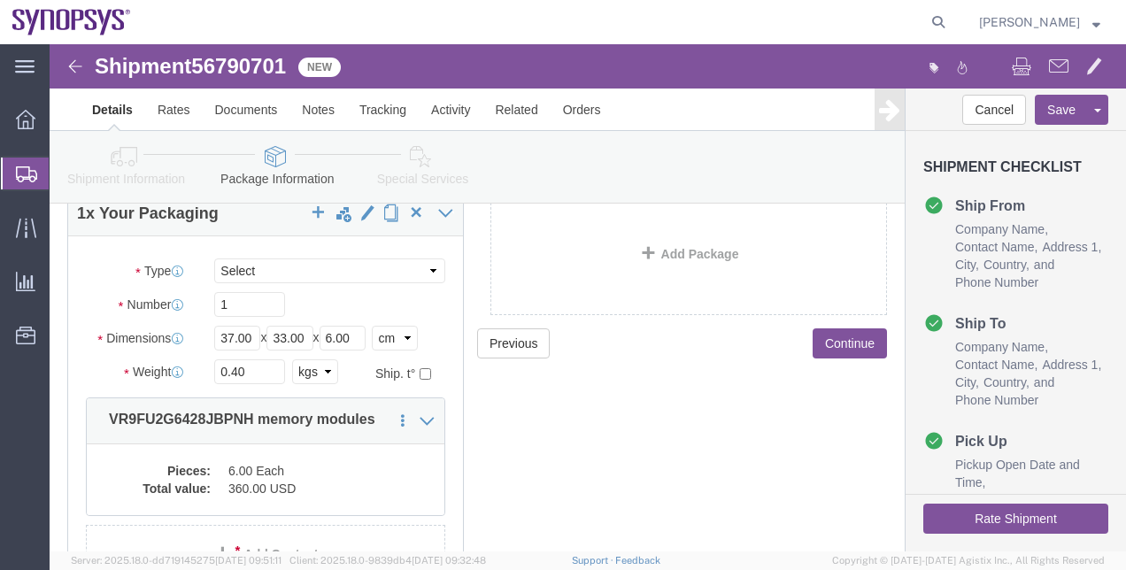
click div "Shipment Checklist Ship From Company Name Contact Name Address 1 City State/Pro…"
click icon "button"
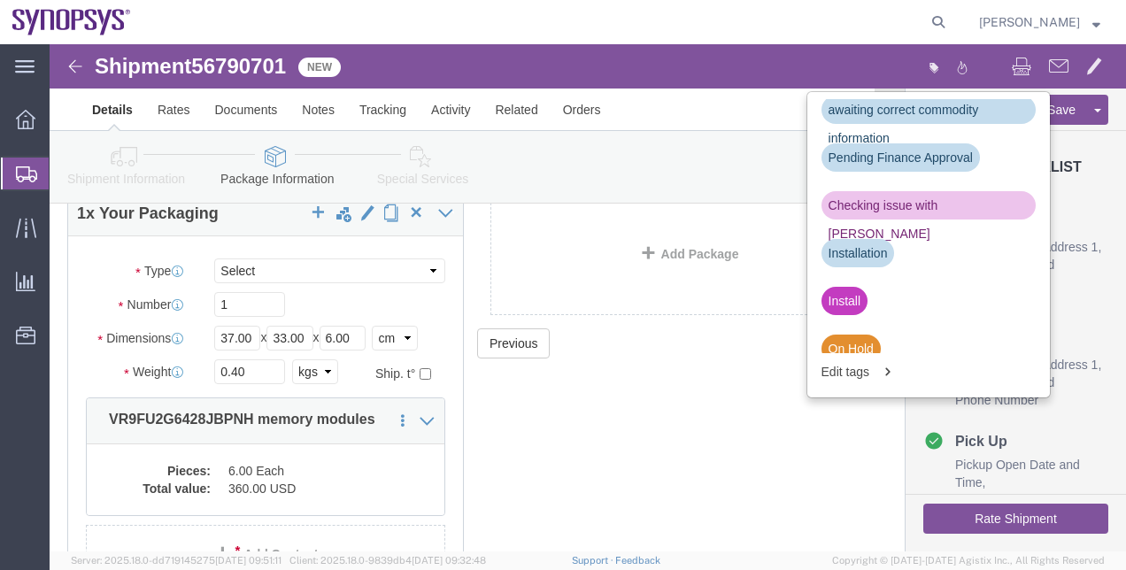
scroll to position [289, 0]
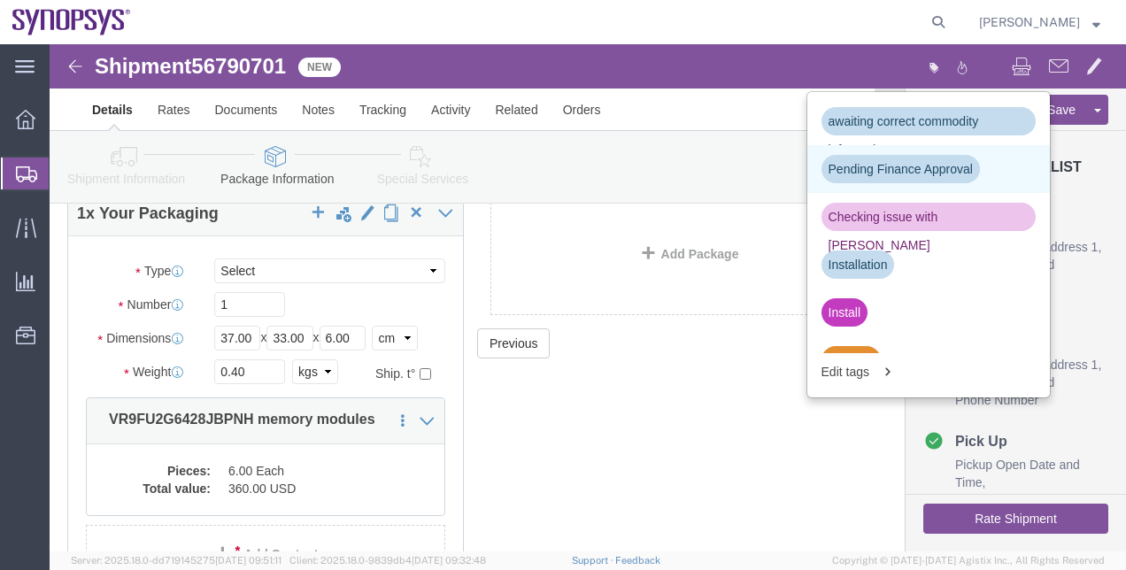
click div "Pending Finance Approval"
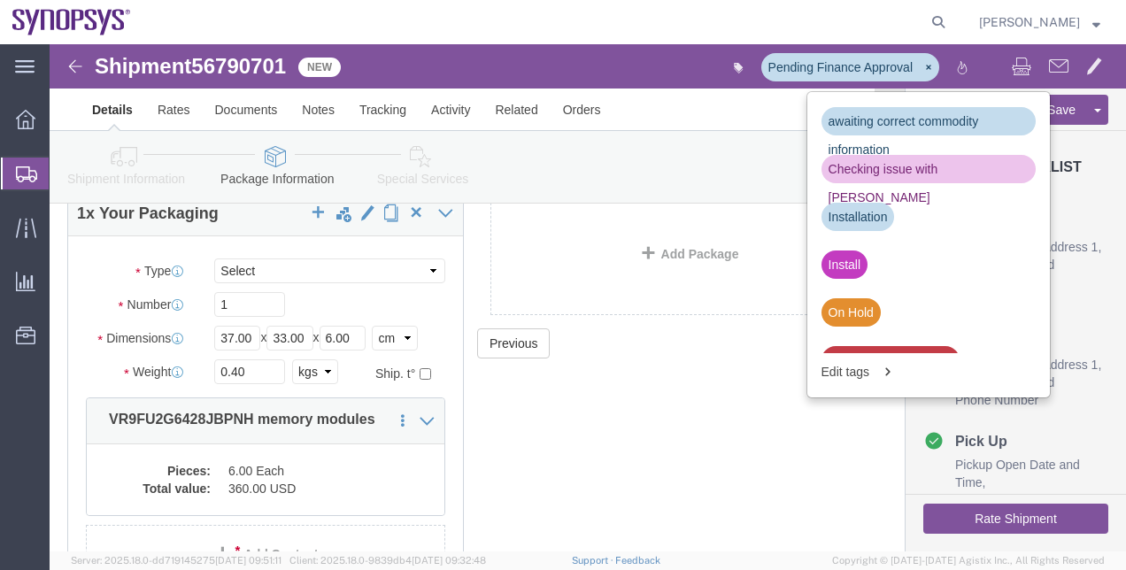
click div "Previous Continue"
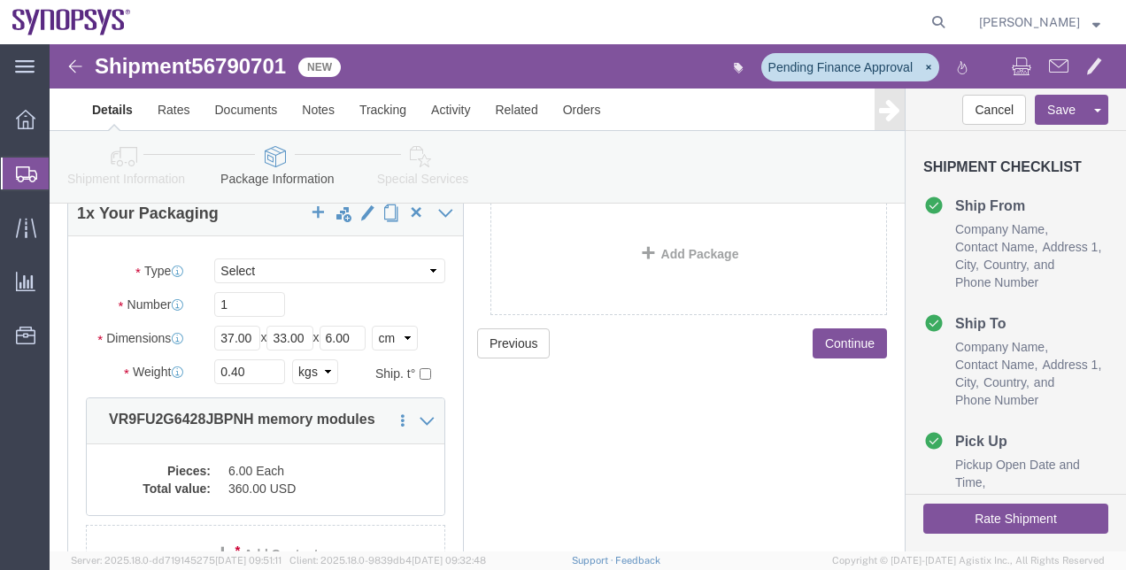
click link "Shipment Information"
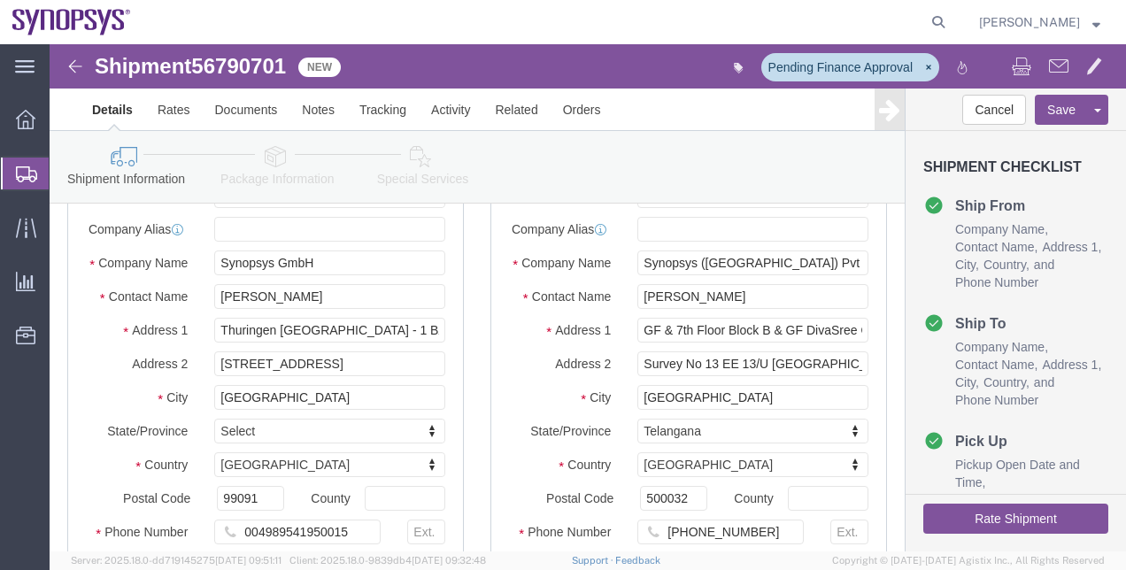
click link "Special Services"
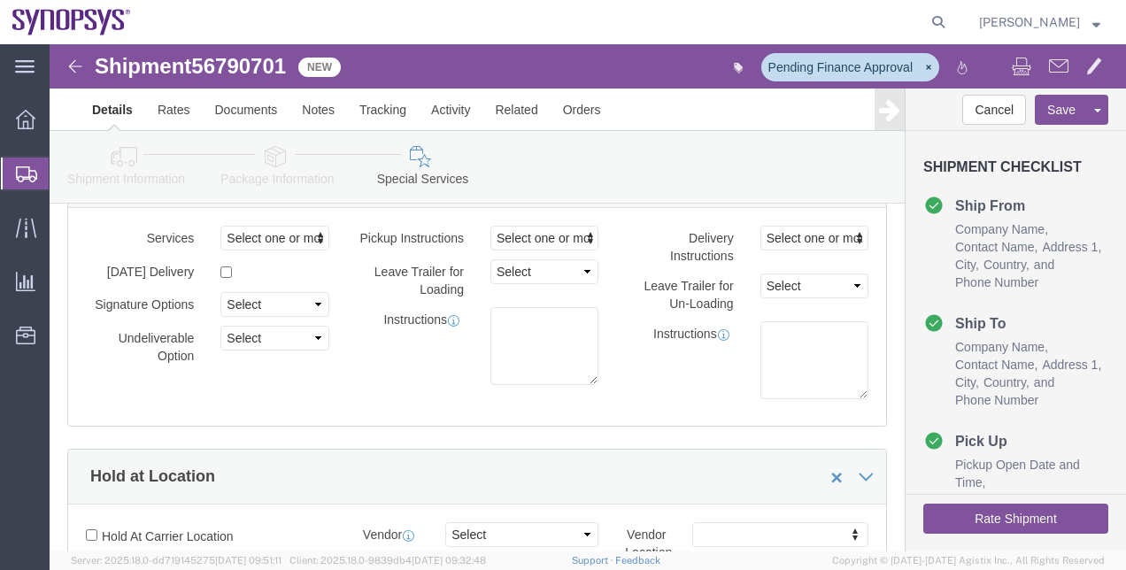
click at [0, 0] on span "Shipment Manager" at bounding box center [0, 0] width 0 height 0
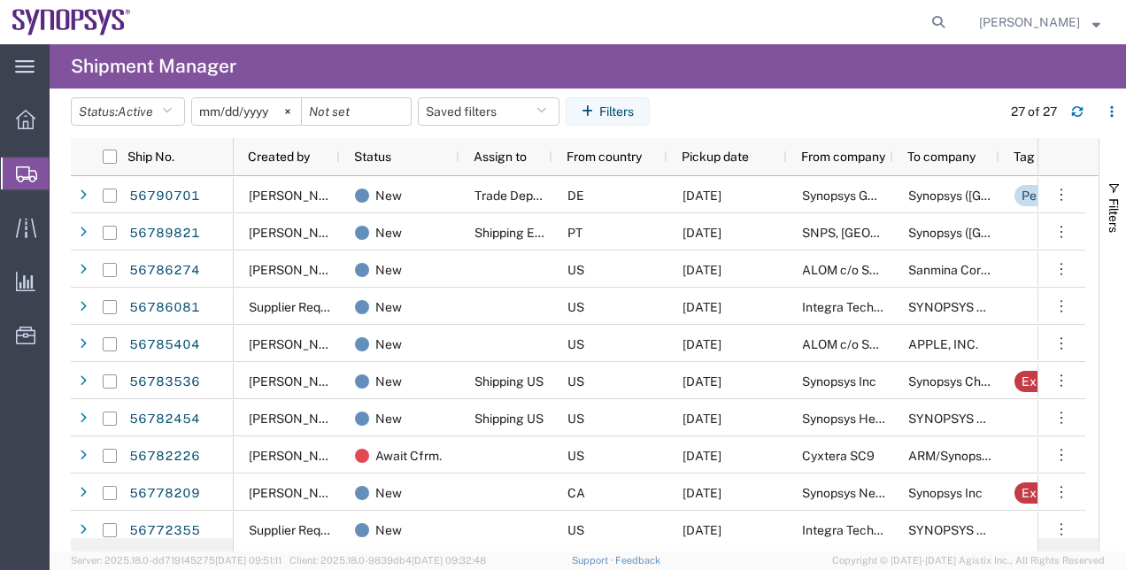
click at [0, 0] on span "Shipment Manager" at bounding box center [0, 0] width 0 height 0
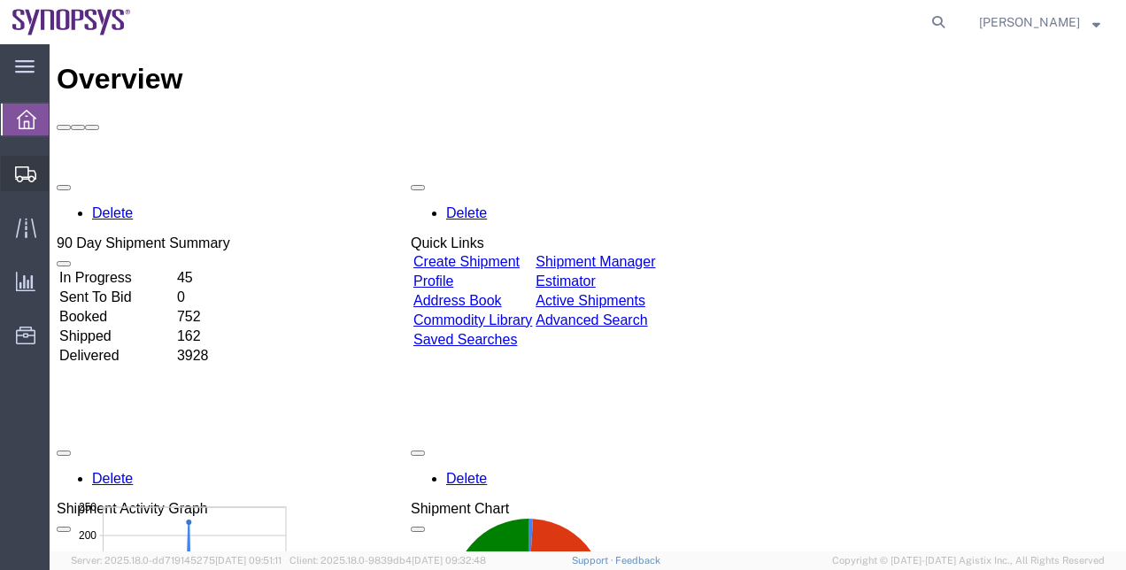
click at [0, 0] on span "Shipment Manager" at bounding box center [0, 0] width 0 height 0
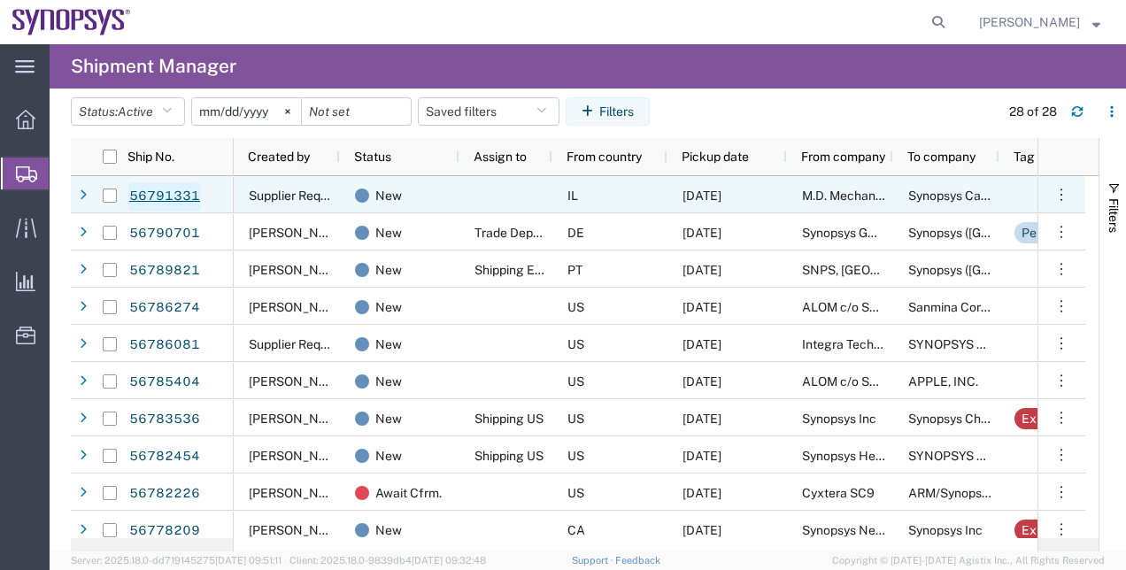
click at [158, 197] on link "56791331" at bounding box center [164, 196] width 73 height 28
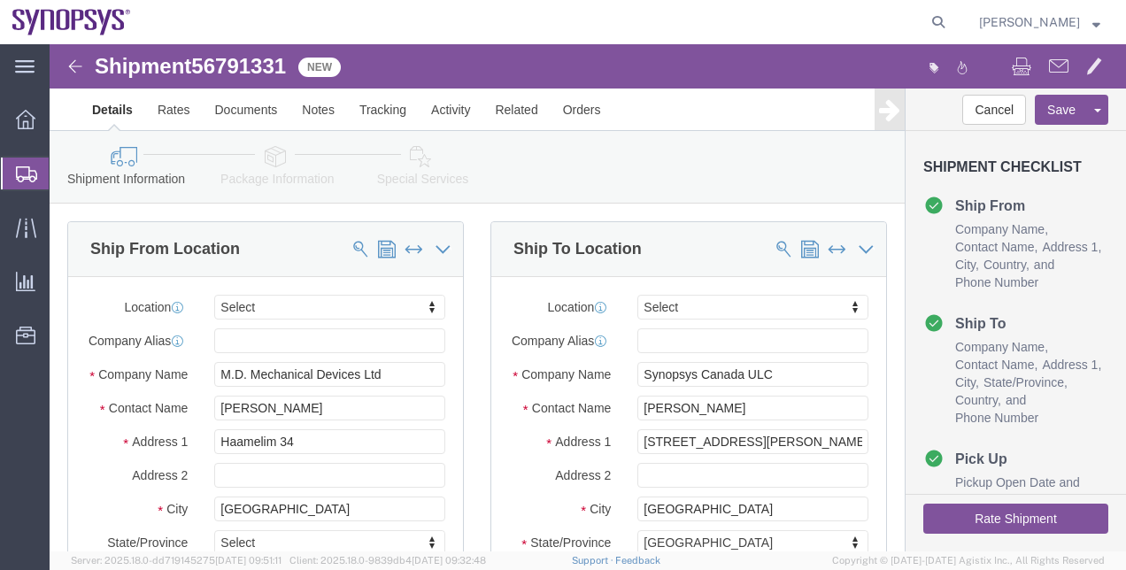
select select
click link "Package Information"
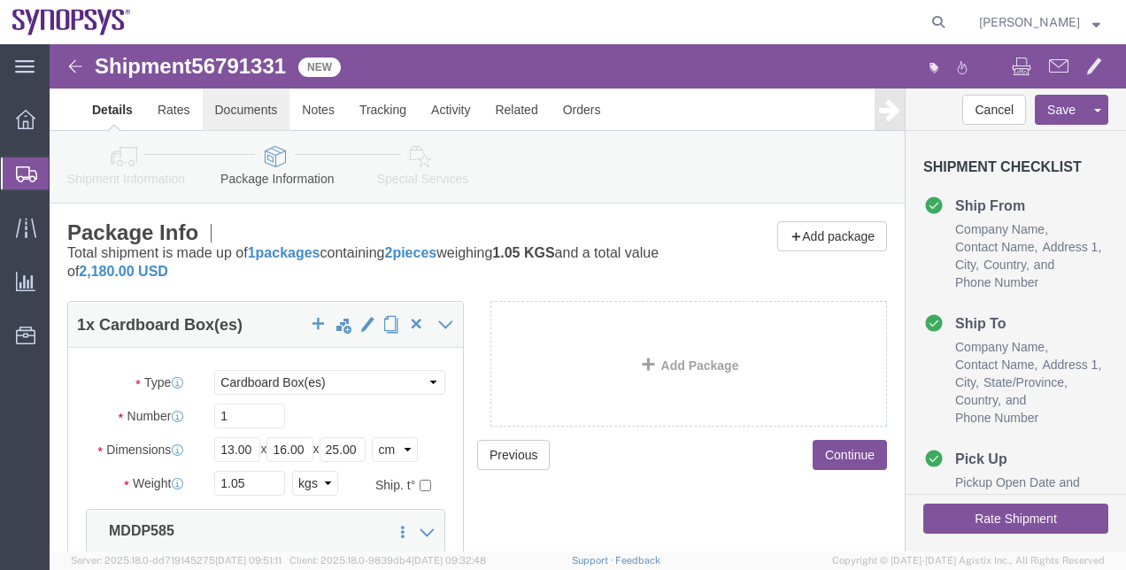
click link "Documents"
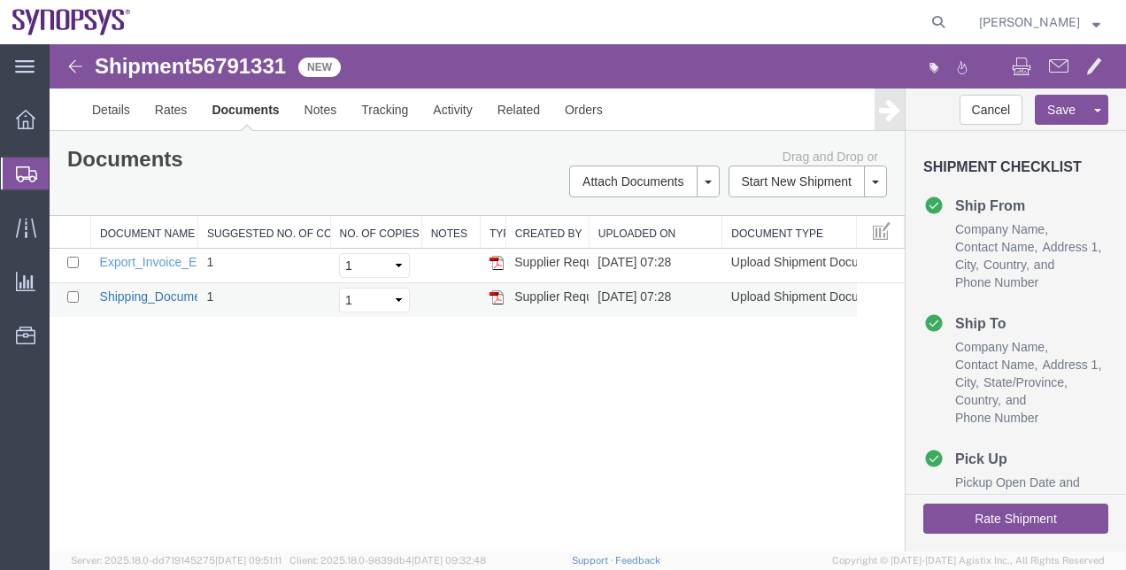
click at [135, 299] on link "Shipping_Document_SH25000749.pdf" at bounding box center [206, 297] width 212 height 14
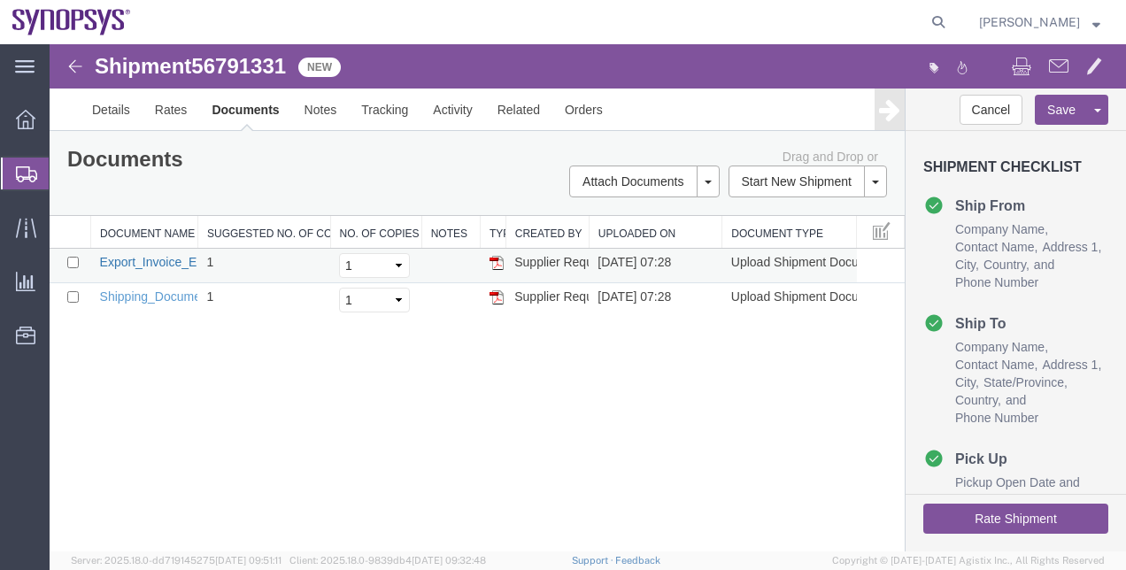
click at [163, 264] on link "Export_Invoice_EI25800553_.pdf" at bounding box center [191, 262] width 183 height 14
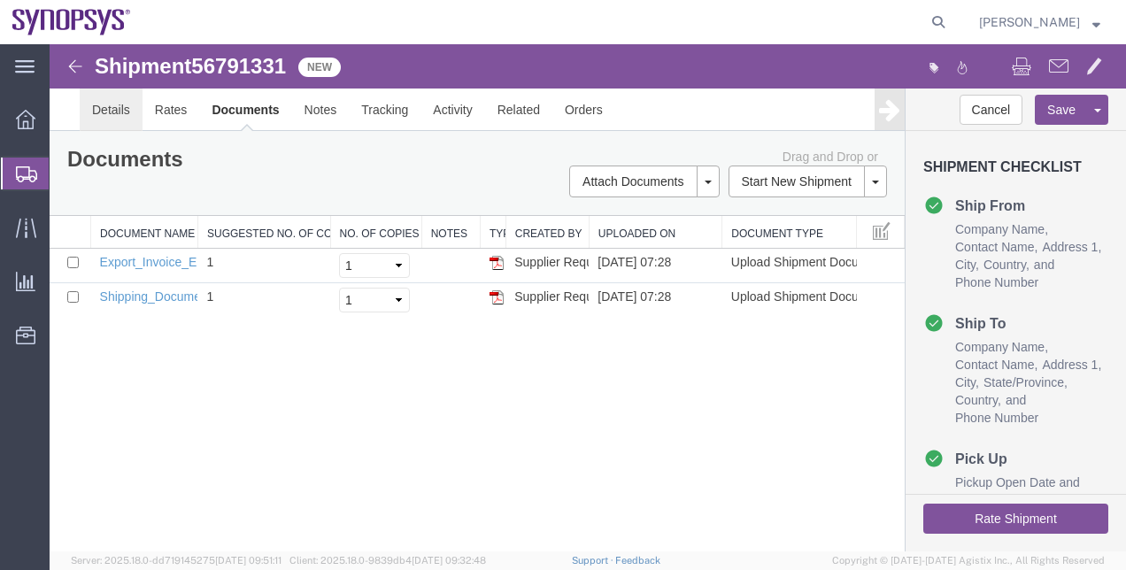
click at [118, 115] on link "Details" at bounding box center [111, 110] width 63 height 43
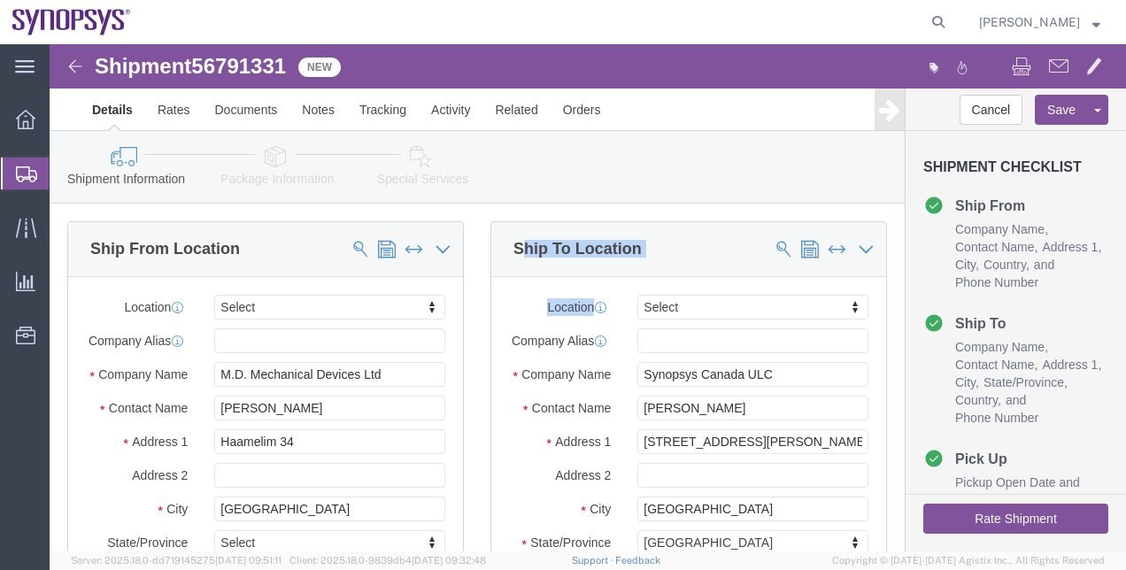
drag, startPoint x: 710, startPoint y: 237, endPoint x: 468, endPoint y: 172, distance: 251.3
click div "Please fix the following errors Ship From Location Location Select Select My Pr…"
click icon
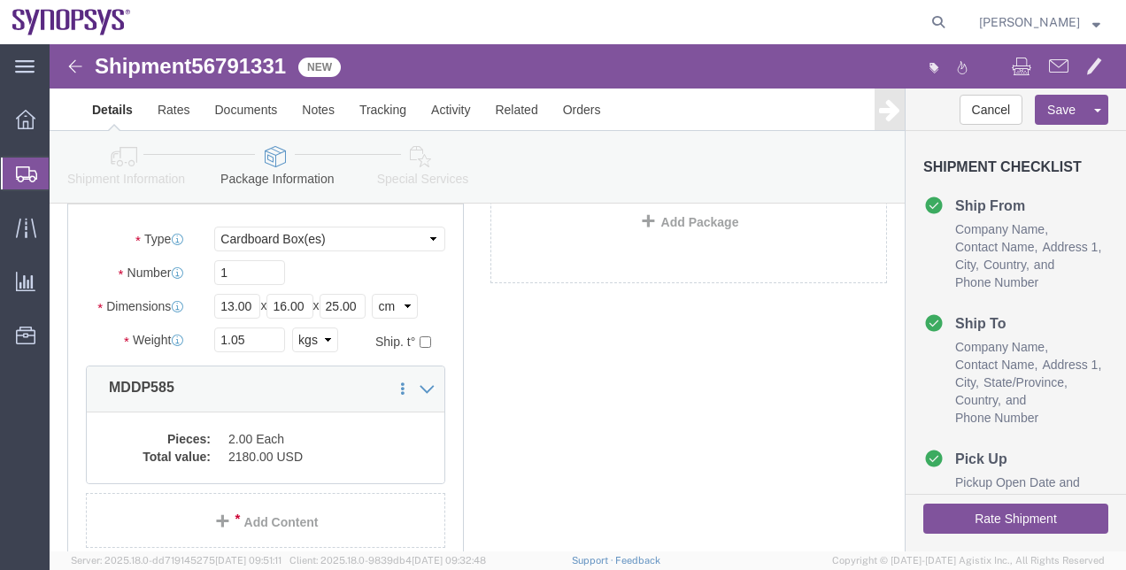
scroll to position [171, 0]
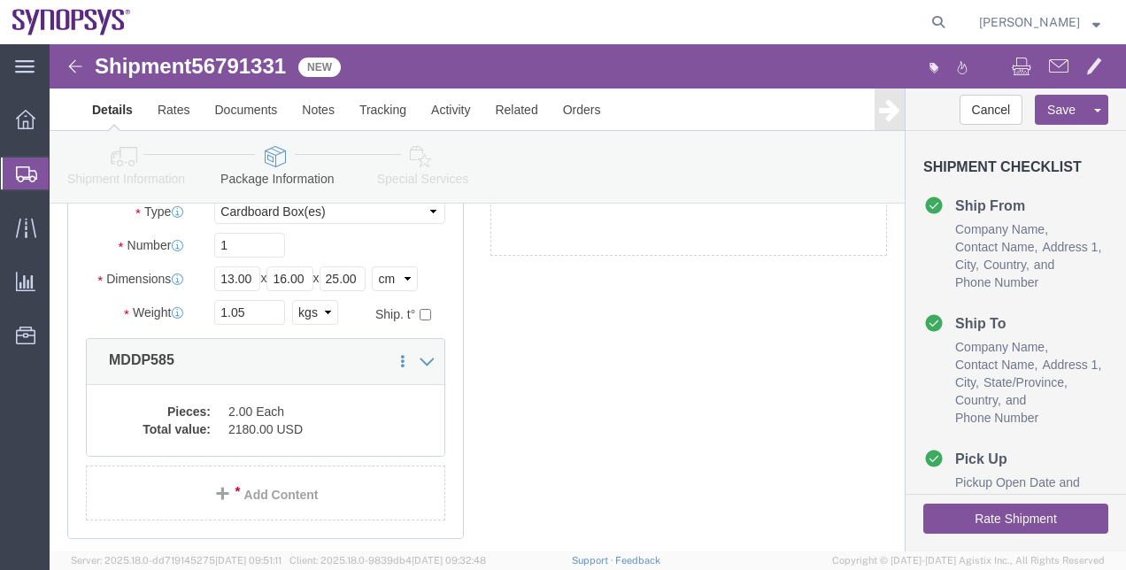
click div "1 x Cardboard Box(es) Package Type Select Bale(s) Basket(s) Bolt(s) Bottle(s) B…"
drag, startPoint x: 497, startPoint y: 483, endPoint x: 499, endPoint y: 496, distance: 12.7
click div "1 x Cardboard Box(es) Package Type Select Bale(s) Basket(s) Bolt(s) Bottle(s) B…"
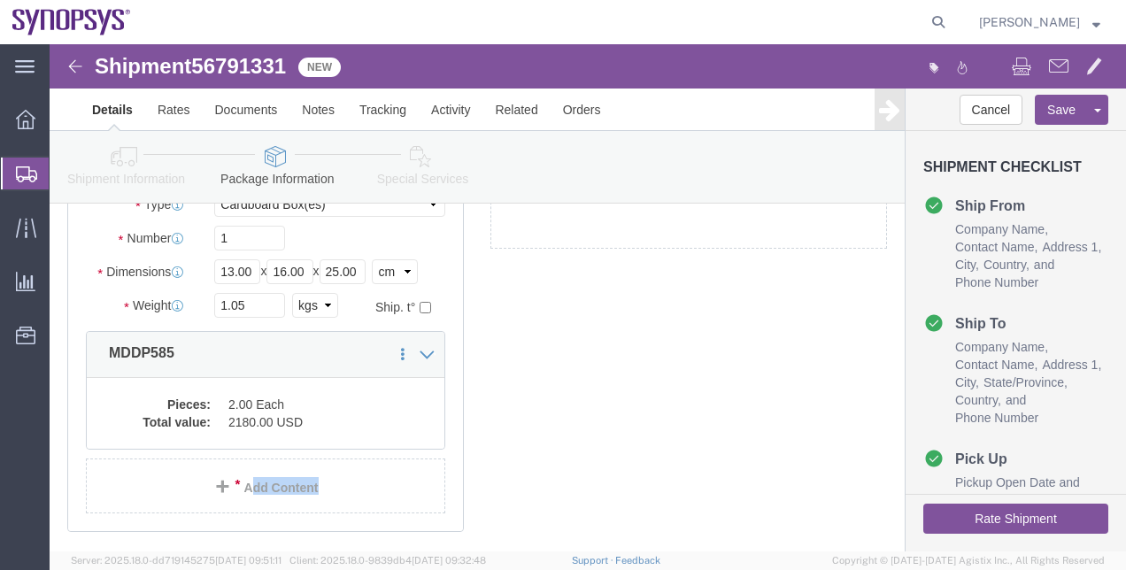
click div "1 x Cardboard Box(es) Package Type Select Bale(s) Basket(s) Bolt(s) Bottle(s) B…"
click dd "2180.00 USD"
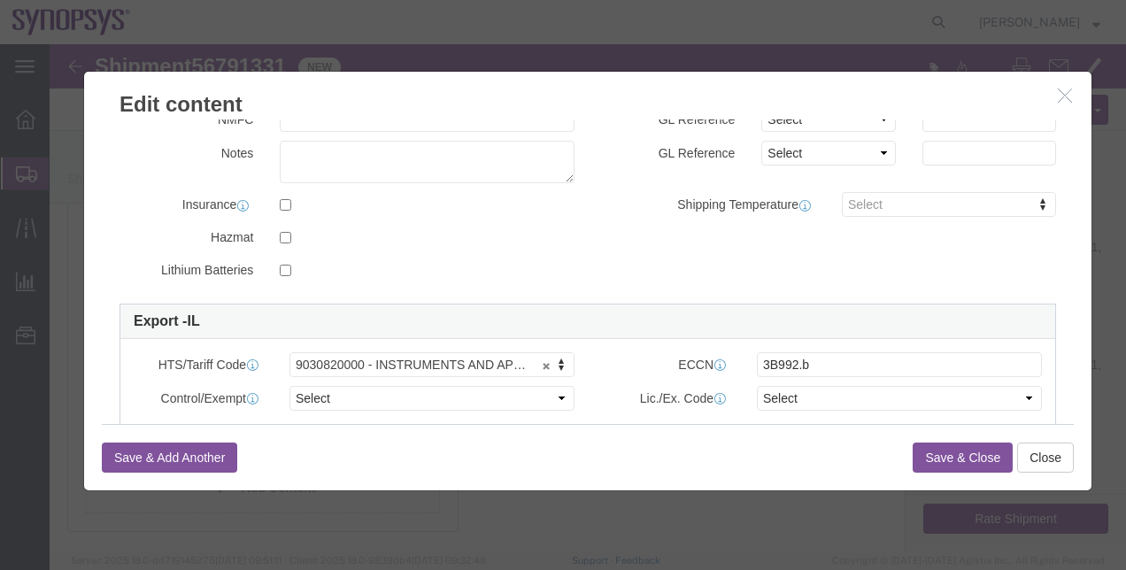
scroll to position [319, 0]
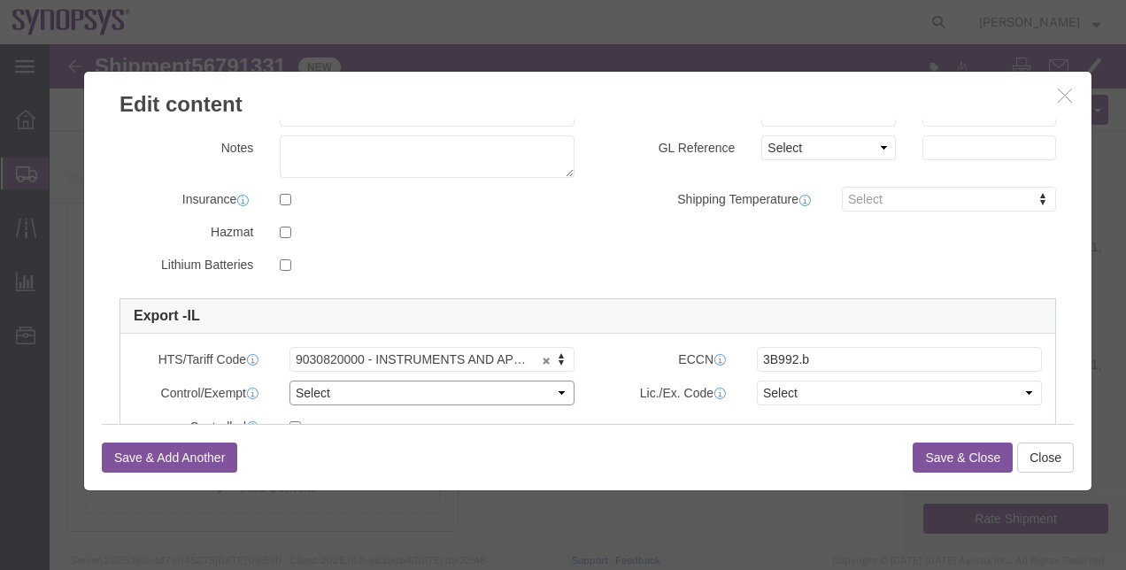
click select "Select ATF BIS DEA EPA FDA FTR ITAR OFAC Other (OPA)"
select select "BIS"
click select "Select ATF BIS DEA EPA FDA FTR ITAR OFAC Other (OPA)"
click select "Select AGR-Agricultural APP-Computers APR-Additional Permissive Exports AVS-Air…"
select select "NLR"
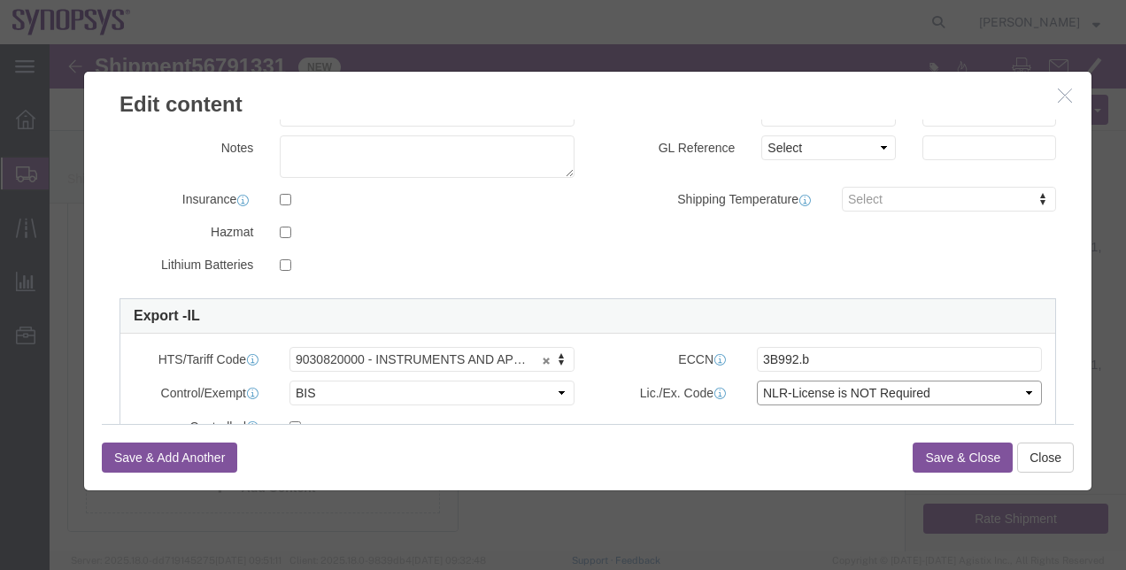
click select "Select AGR-Agricultural APP-Computers APR-Additional Permissive Exports AVS-Air…"
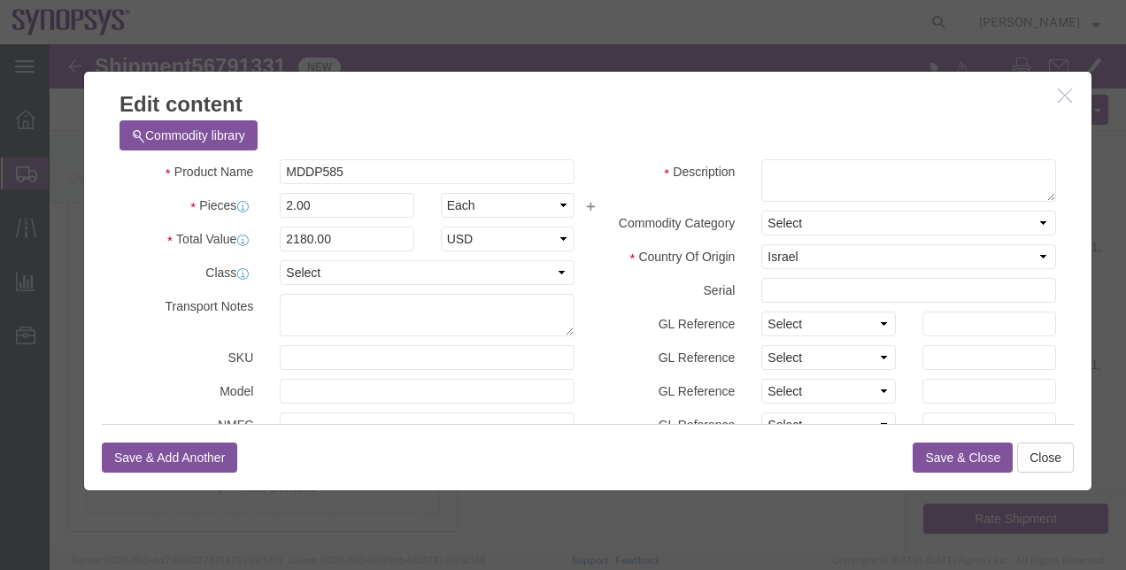
scroll to position [0, 0]
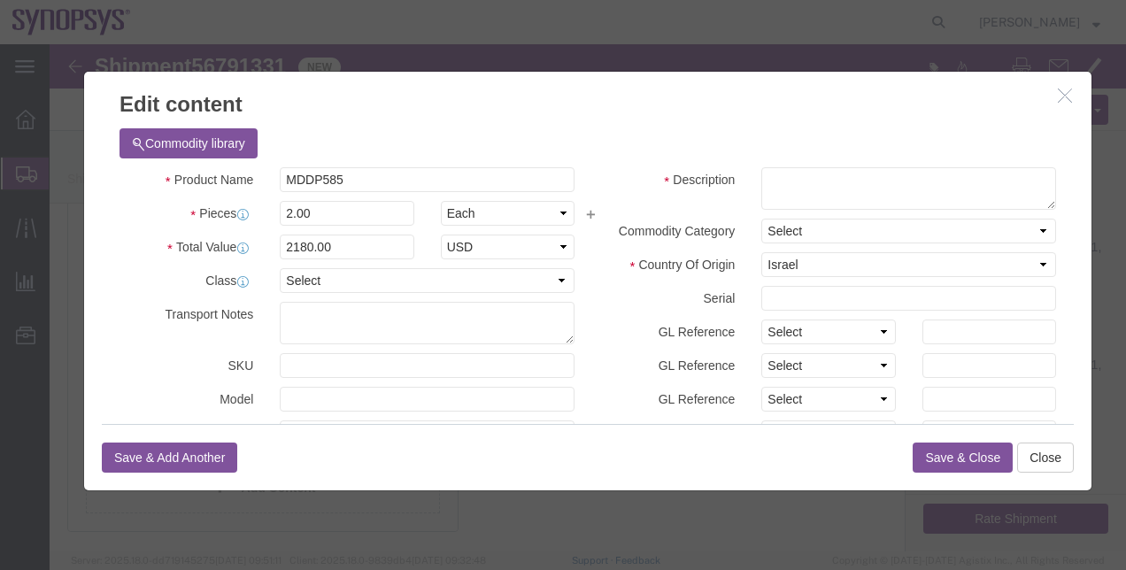
click button "Save & Close"
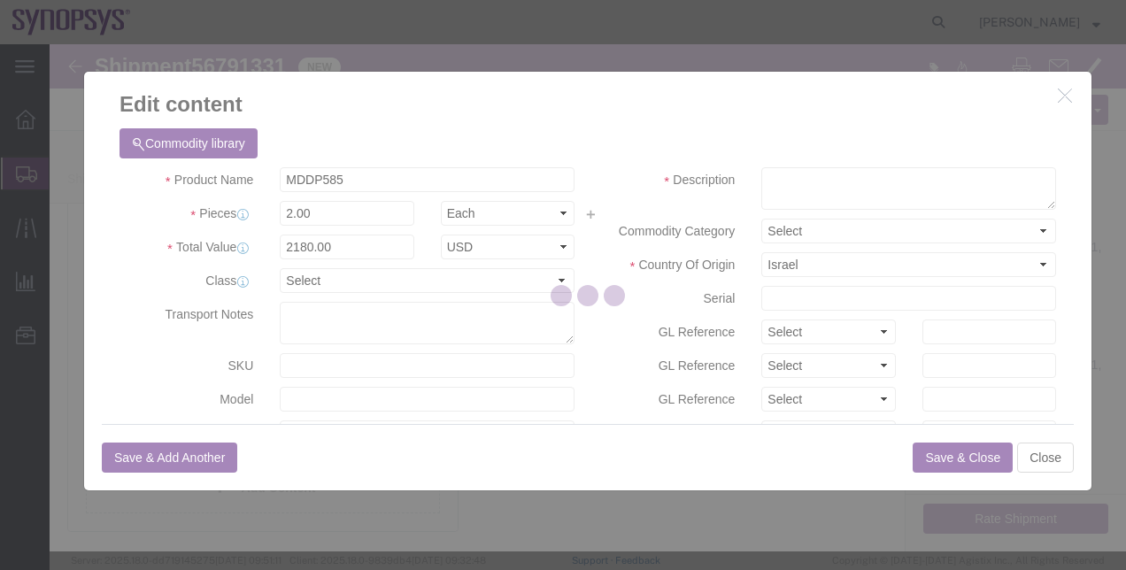
click at [929, 467] on div at bounding box center [588, 297] width 1077 height 507
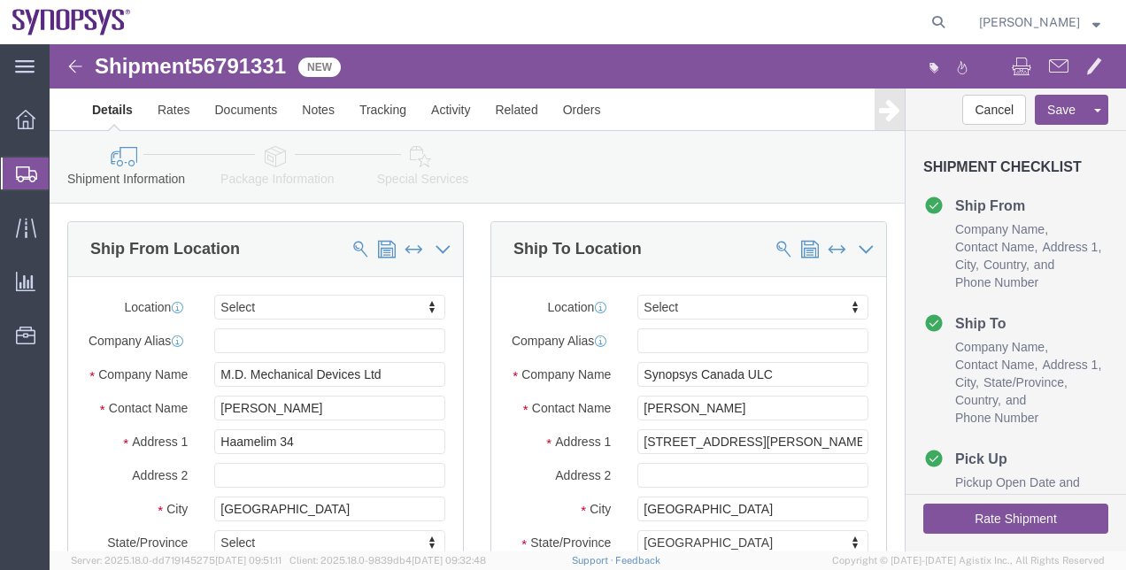
select select
click button "Rate Shipment"
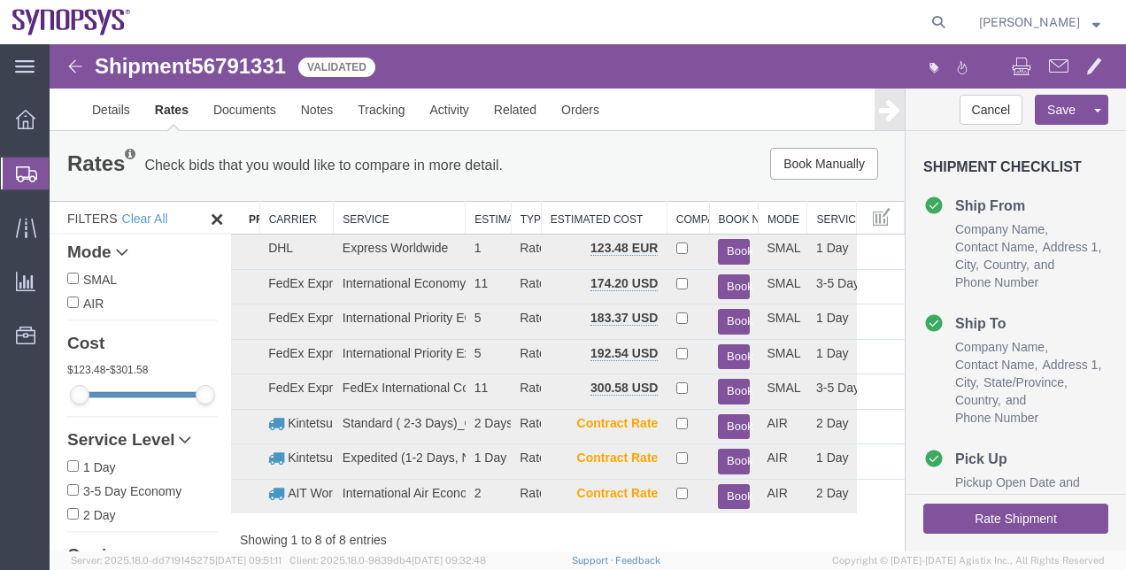
click at [889, 262] on td at bounding box center [881, 252] width 48 height 35
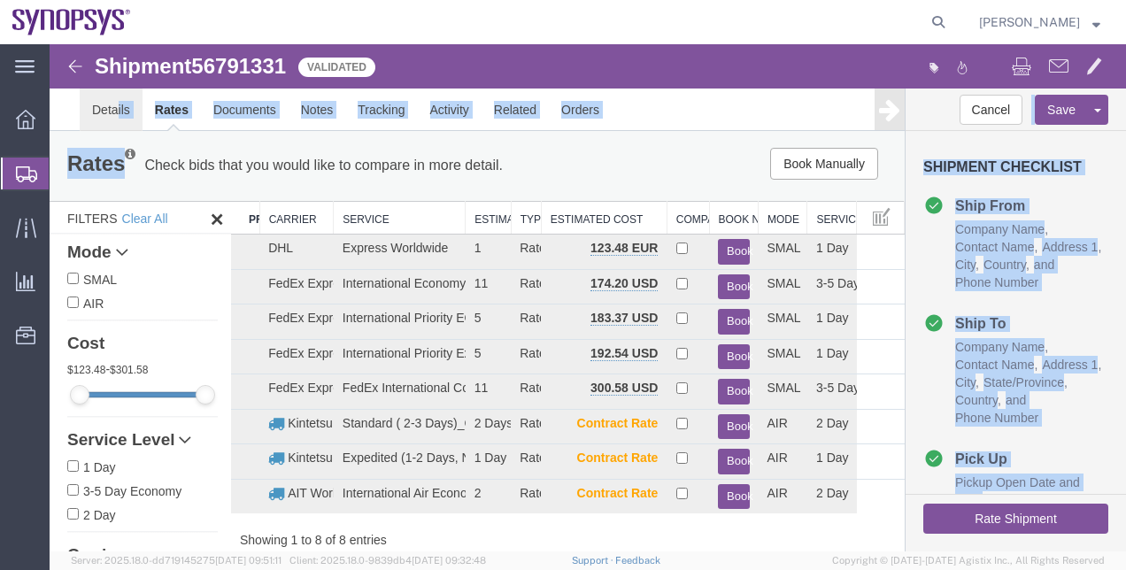
drag, startPoint x: 112, startPoint y: 198, endPoint x: 118, endPoint y: 96, distance: 102.9
click at [118, 96] on form "Shipment 56791331 8 of 8 Validated Details Rates Documents Notes Tracking Activ…" at bounding box center [588, 305] width 1077 height 522
click at [118, 96] on link "Details" at bounding box center [111, 110] width 63 height 43
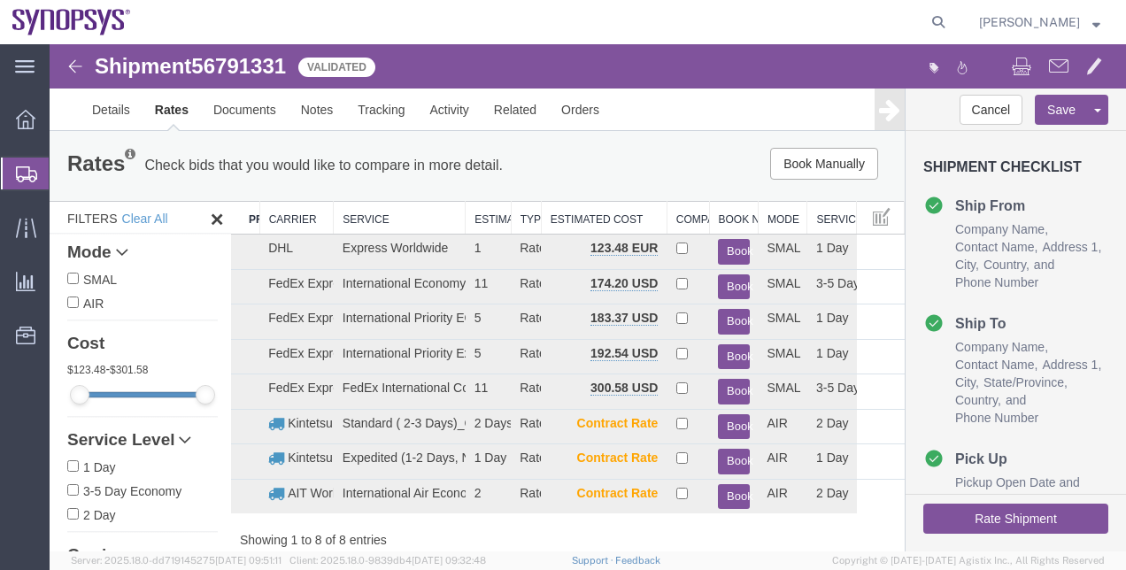
click at [126, 109] on div at bounding box center [588, 297] width 1077 height 507
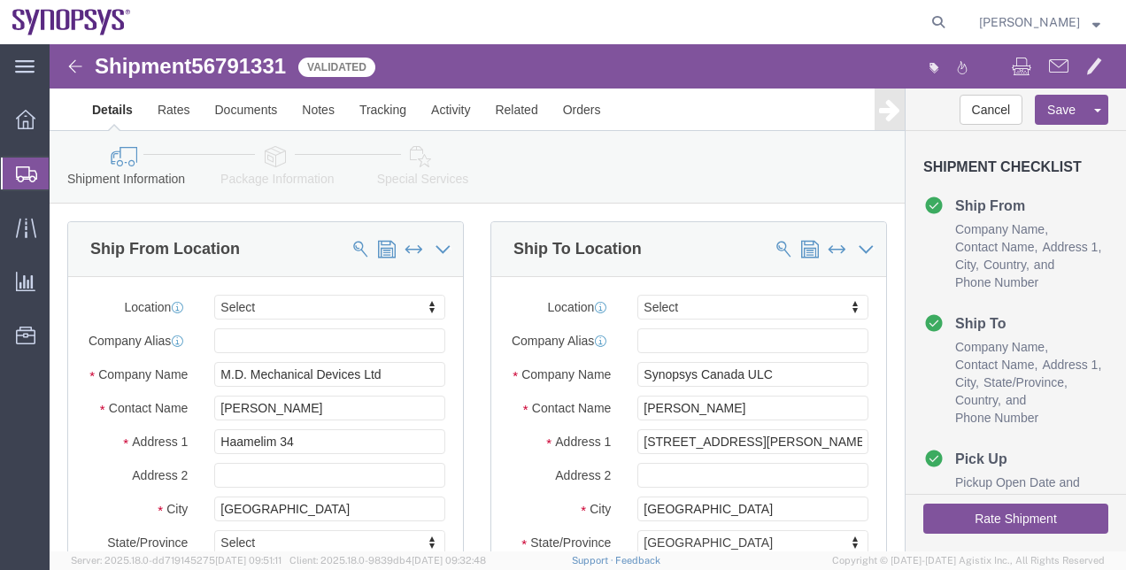
click link "Package Information"
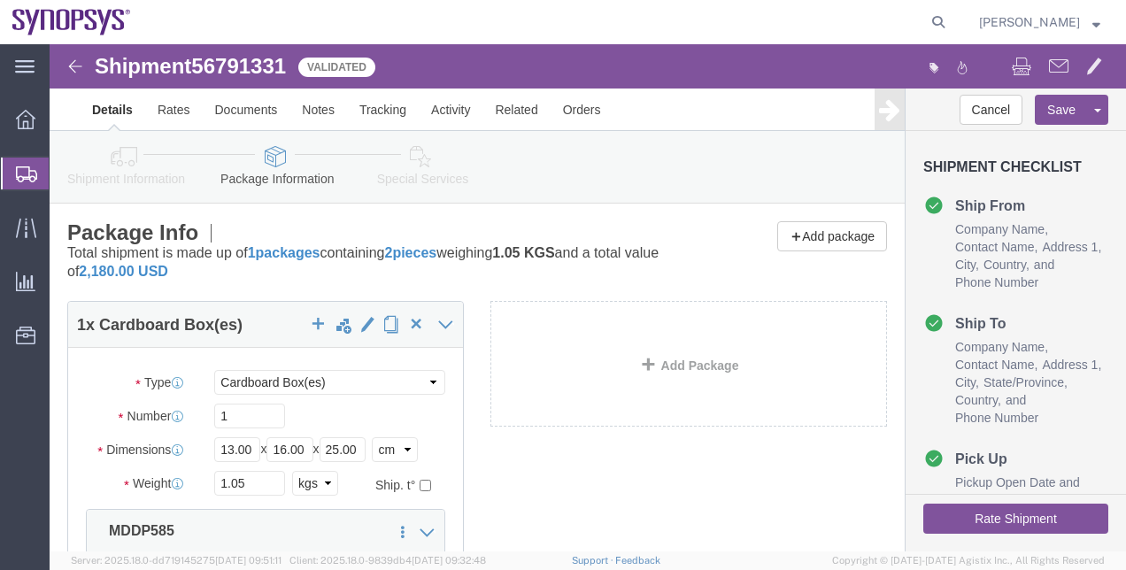
click icon
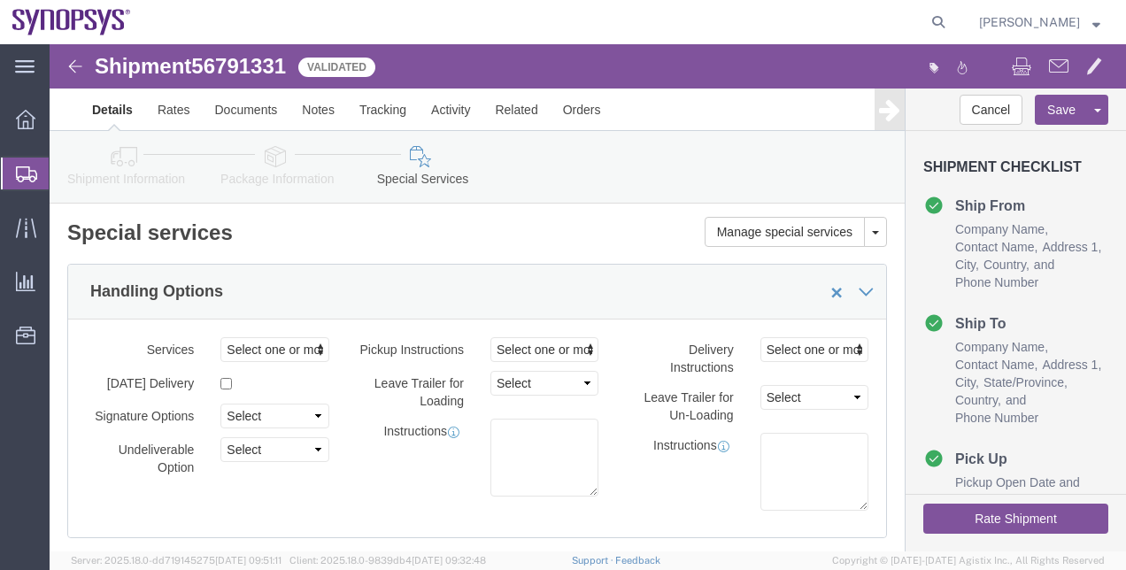
click div "Please fix the following errors Ship From Location Location Select Select My Pr…"
drag, startPoint x: 829, startPoint y: 453, endPoint x: 832, endPoint y: 464, distance: 11.2
click div "Please fix the following errors Ship From Location Location Select Select My Pr…"
click button "Rate Shipment"
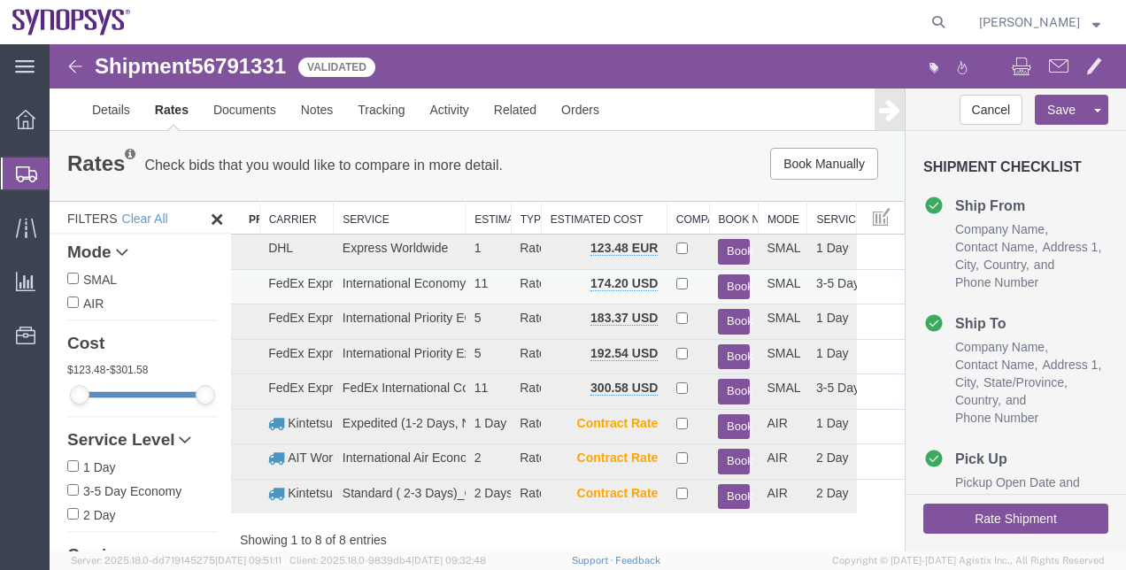
click at [723, 295] on button "Book" at bounding box center [733, 287] width 31 height 26
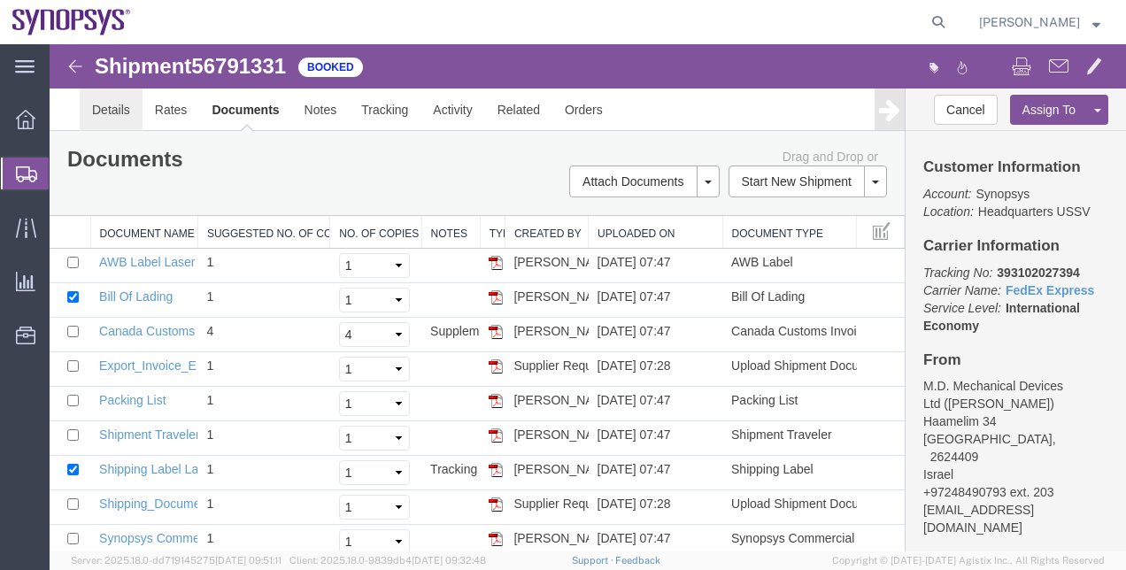
click at [122, 115] on link "Details" at bounding box center [111, 110] width 63 height 43
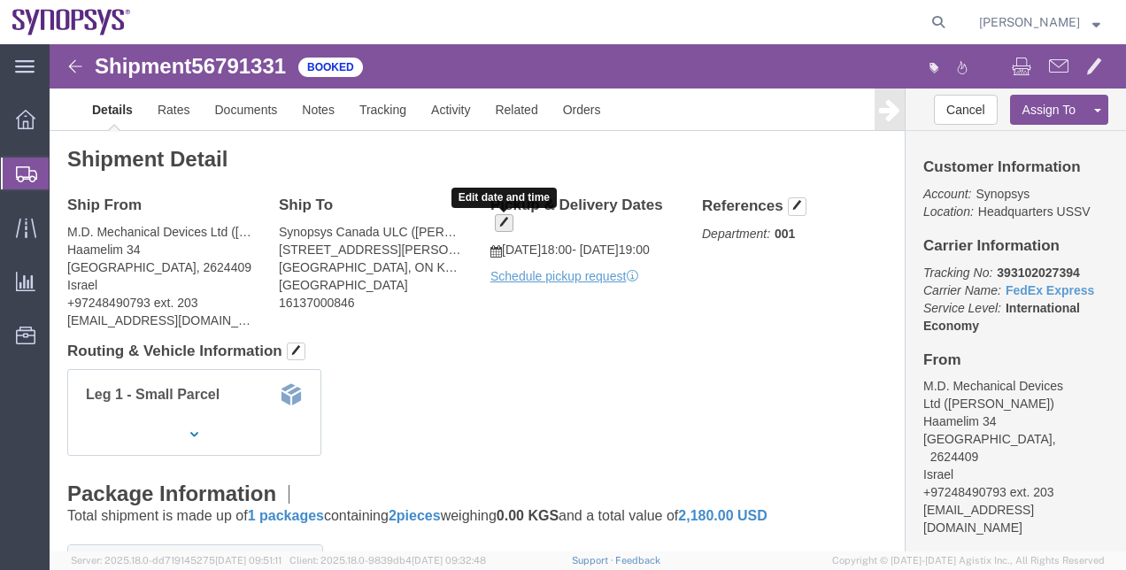
click span "button"
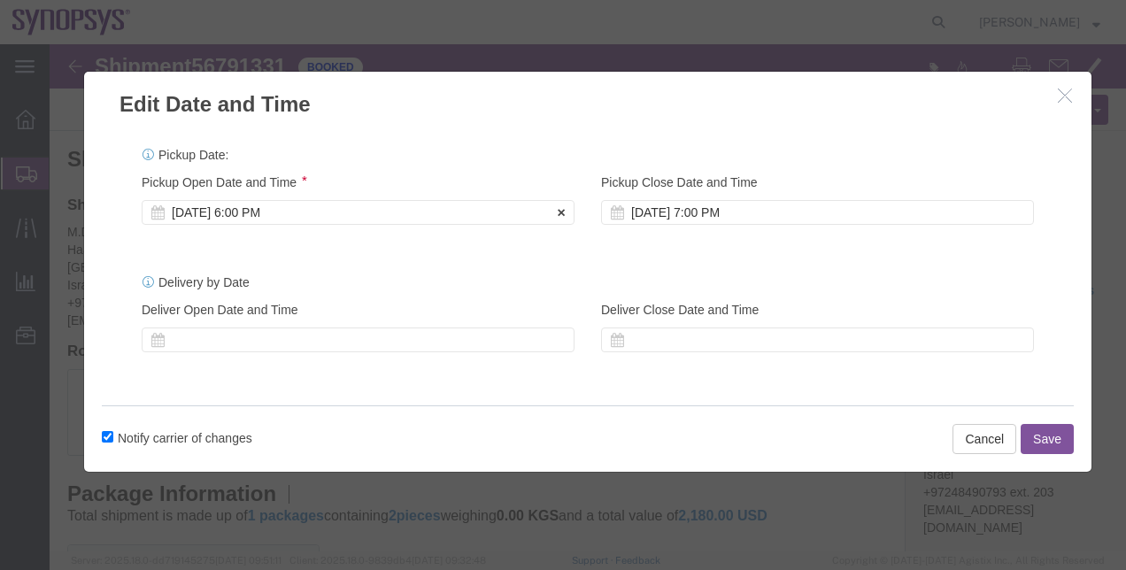
click div "[DATE] 6:00 PM"
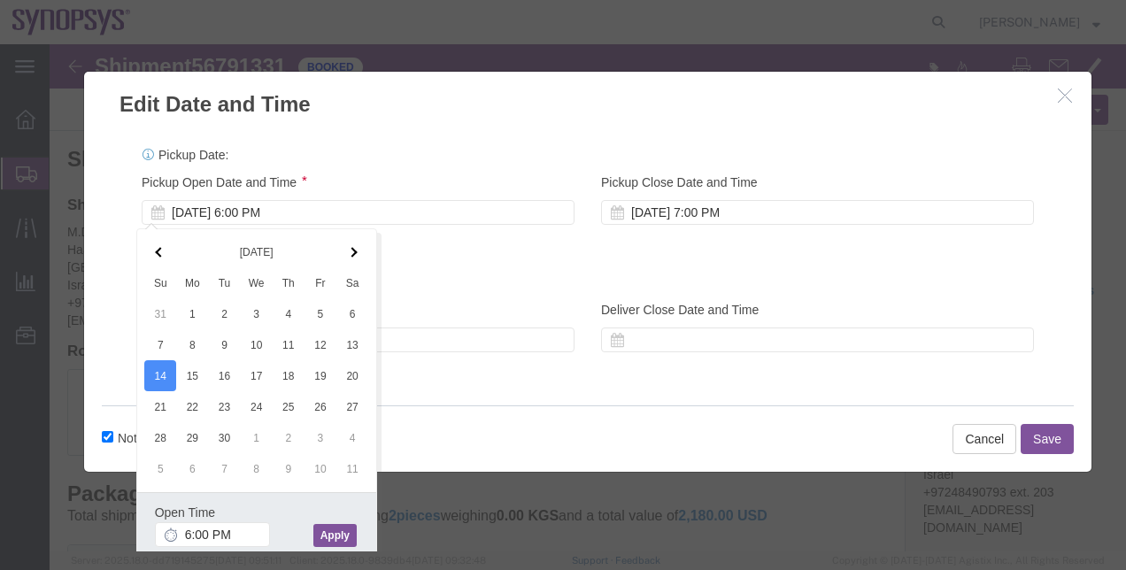
click button "Apply"
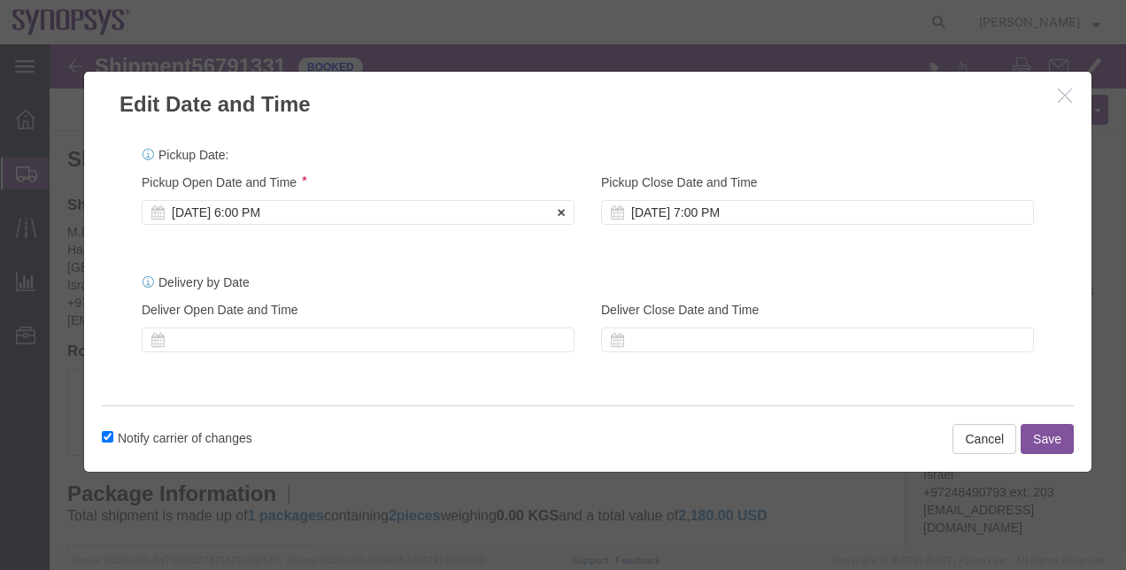
click div "Pickup Start Date Pickup Start Time Pickup Open Date and Time Sep 14 2025 6:00 …"
click div "Sep 14 2025 6:00 PM"
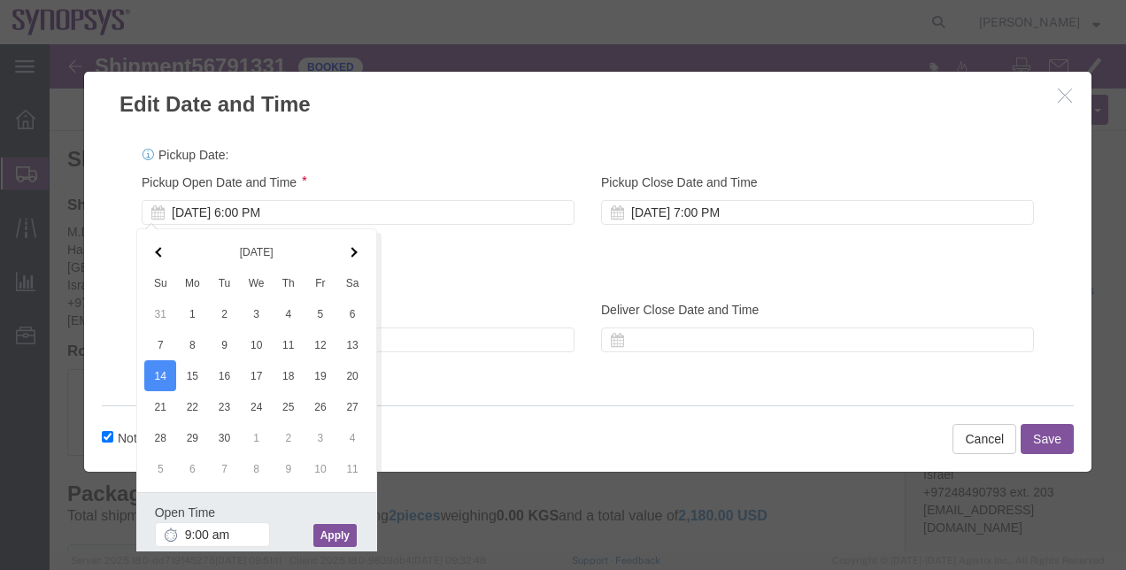
type input "9:00 AM"
click button "Apply"
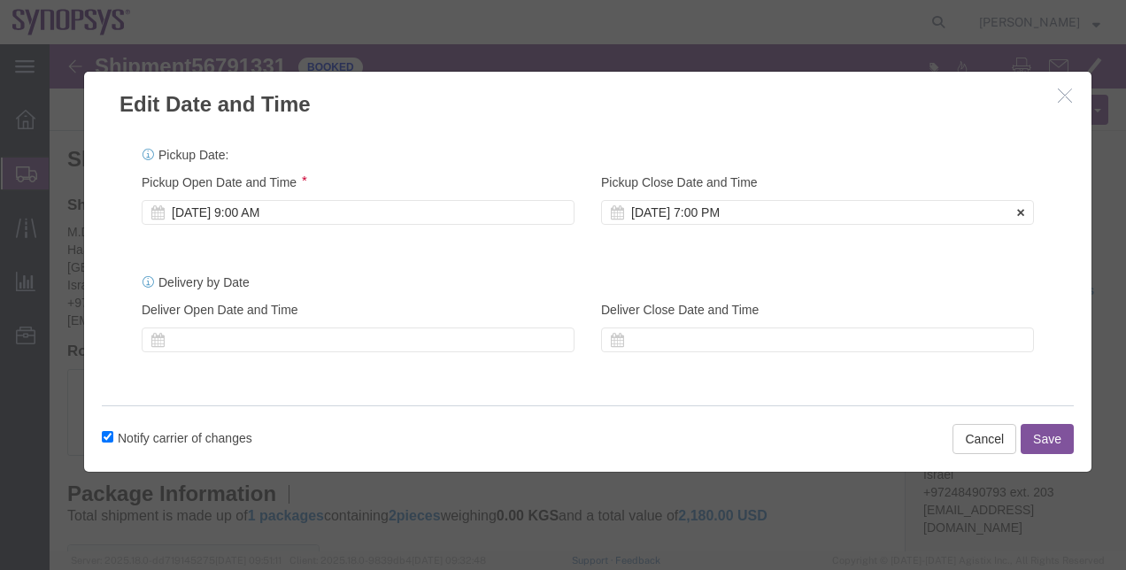
click div "Sep 14 2025 7:00 PM"
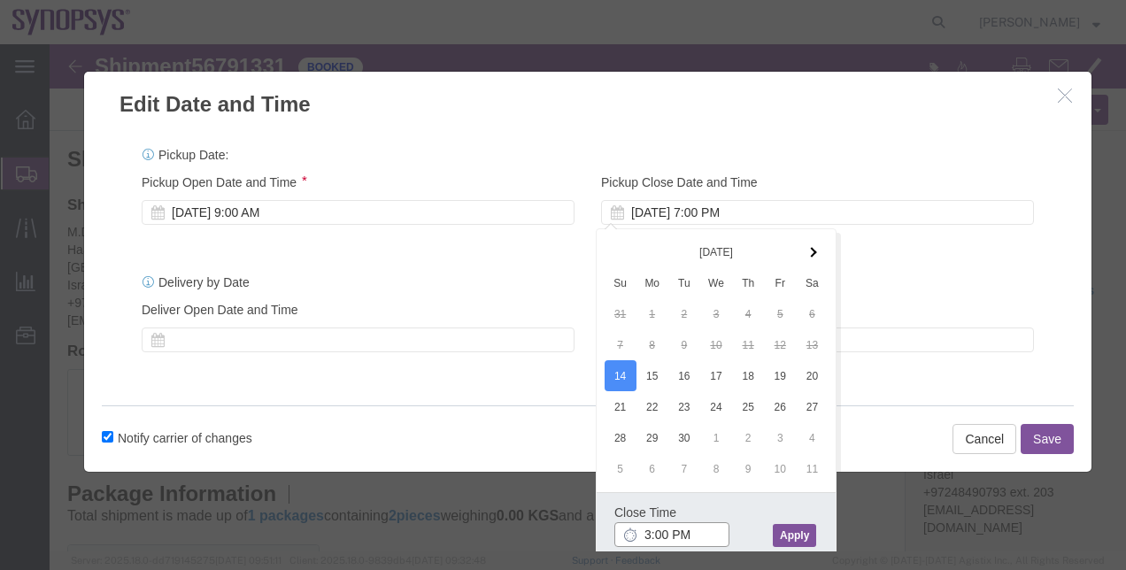
type input "3:00 PM"
click button "Apply"
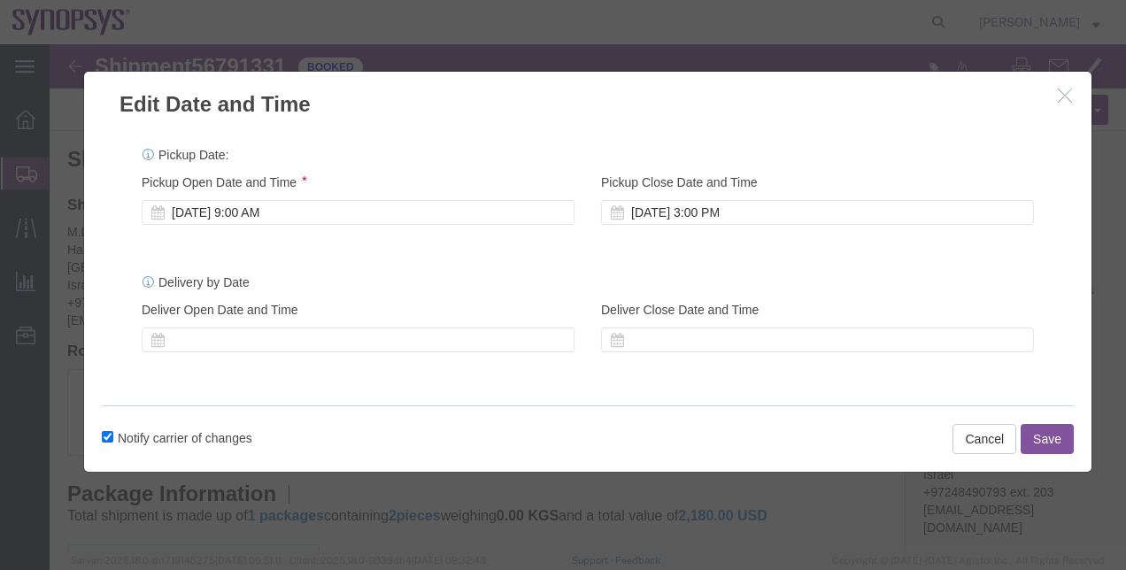
click button "Save"
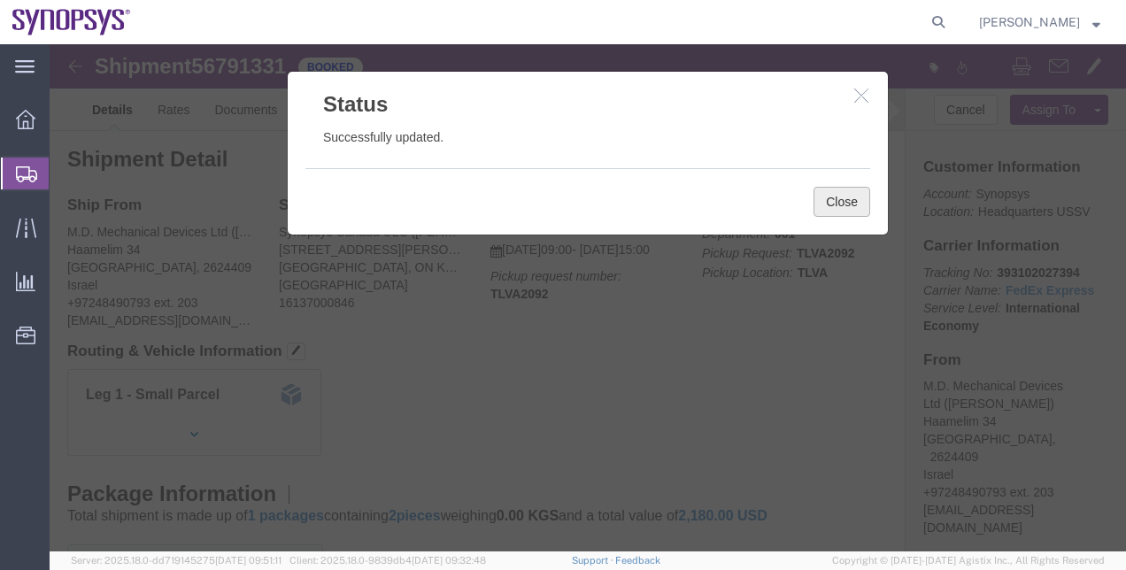
click button "Close"
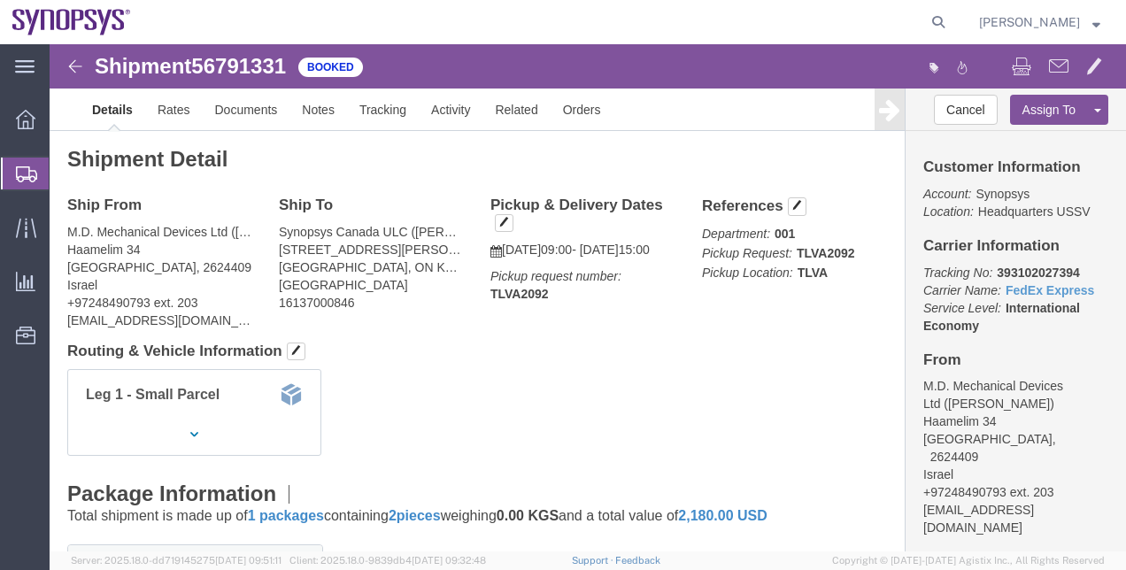
click h4 "References"
click at [36, 165] on svg-icon at bounding box center [26, 174] width 21 height 18
click at [0, 0] on span "Shipment Manager" at bounding box center [0, 0] width 0 height 0
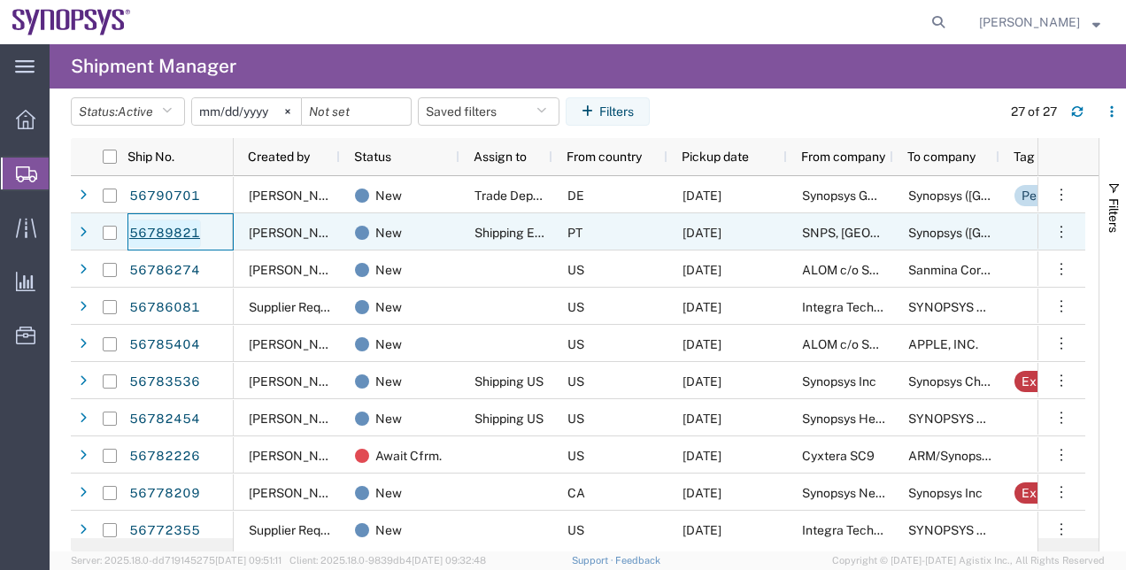
click at [182, 240] on link "56789821" at bounding box center [164, 234] width 73 height 28
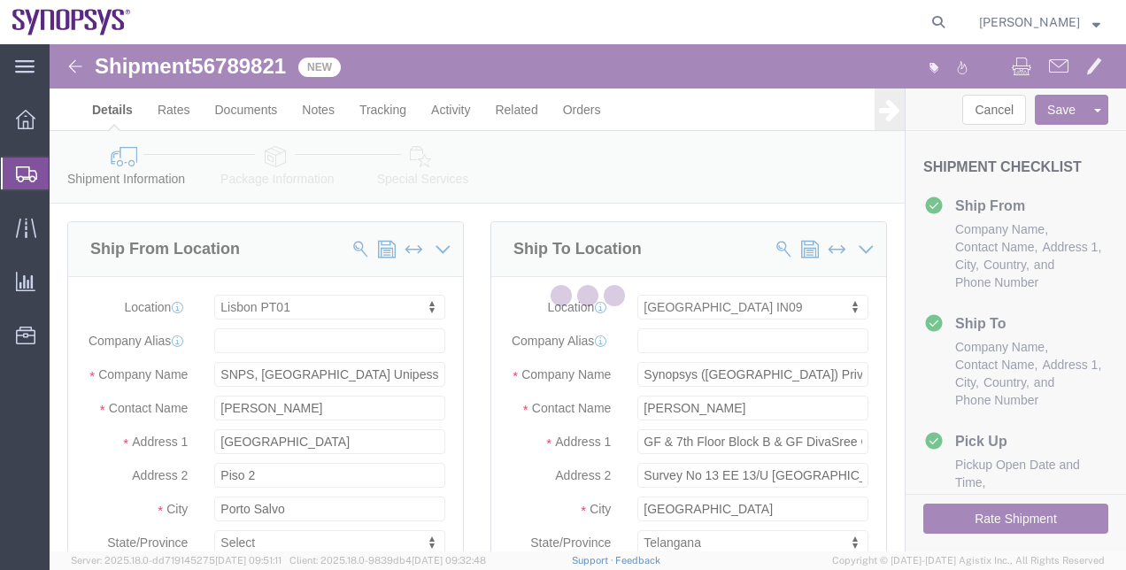
select select "63152"
select select "63126"
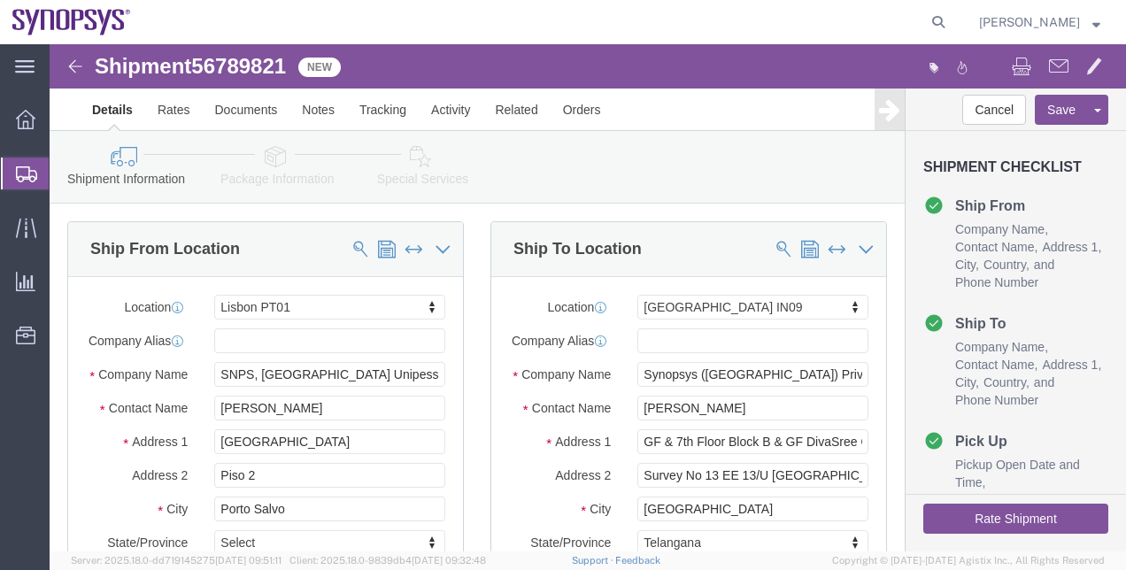
click icon
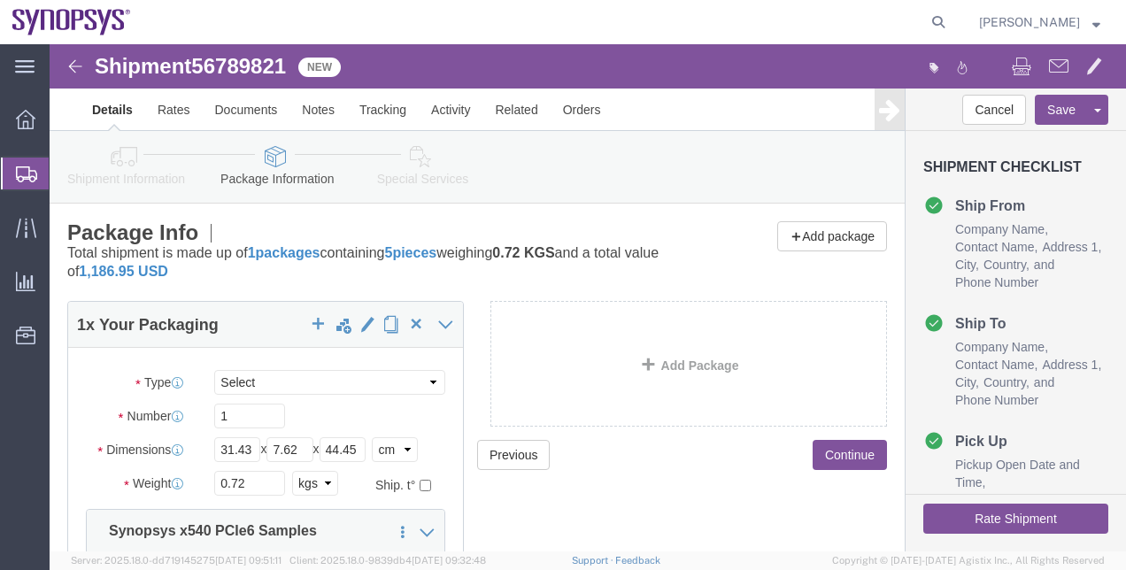
click div "Previous Continue"
click link "Shipment Information"
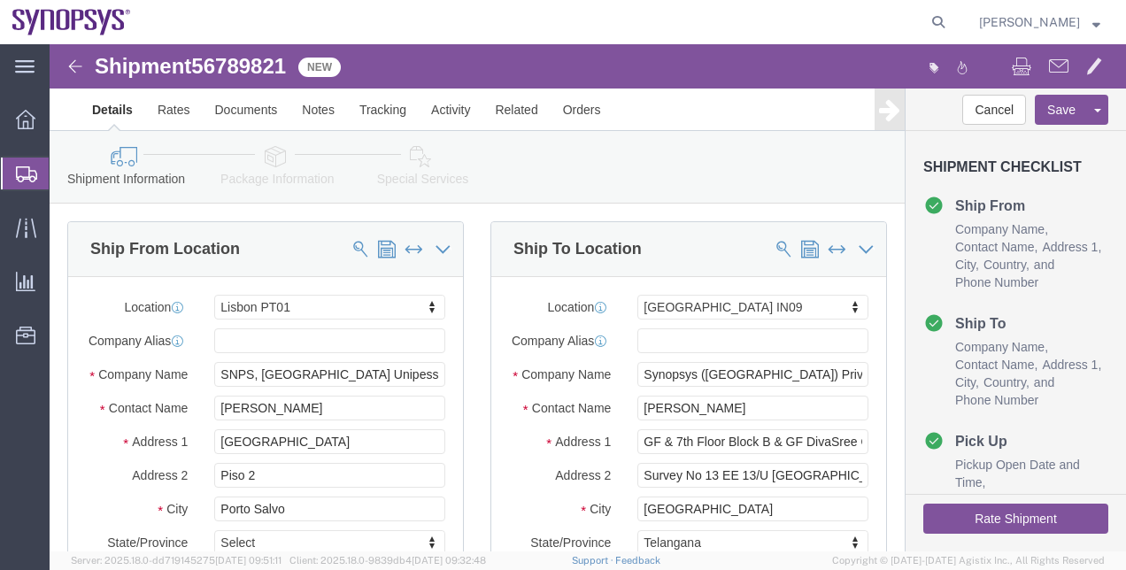
click at [0, 0] on span "Shipment Manager" at bounding box center [0, 0] width 0 height 0
